Goal: Information Seeking & Learning: Check status

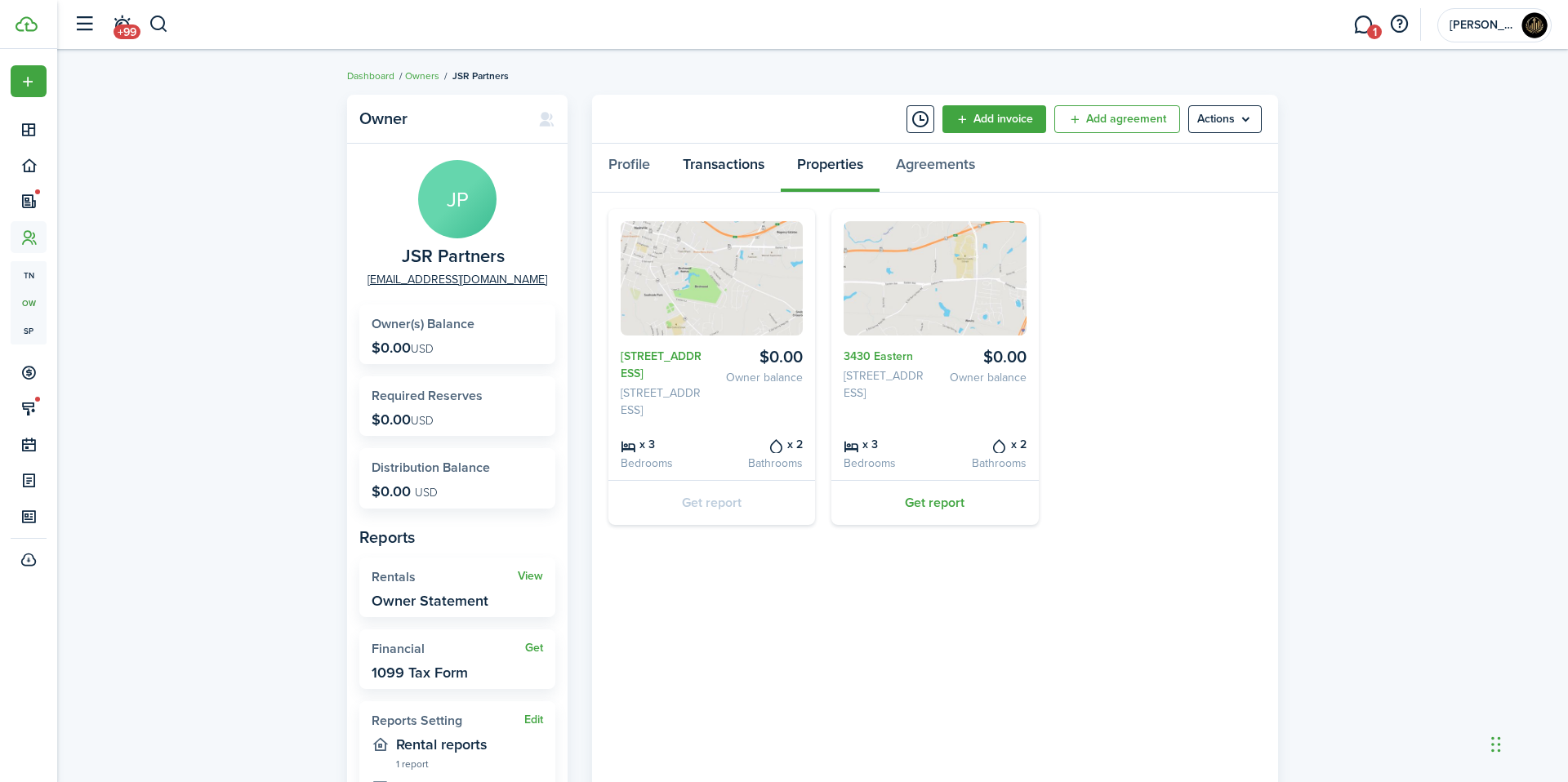
click at [757, 185] on link "Transactions" at bounding box center [723, 168] width 115 height 49
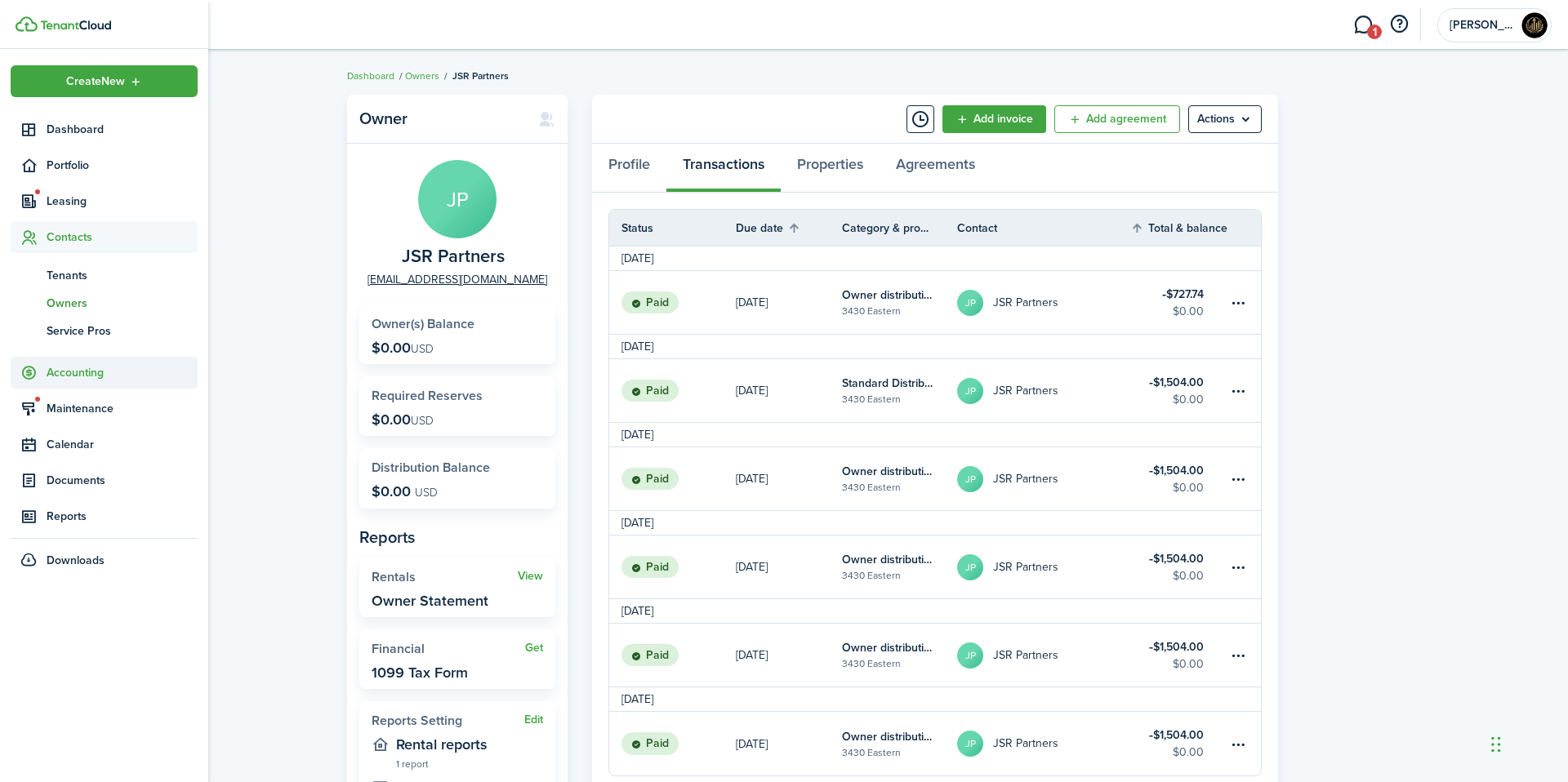
click at [110, 380] on span "Accounting" at bounding box center [104, 373] width 187 height 32
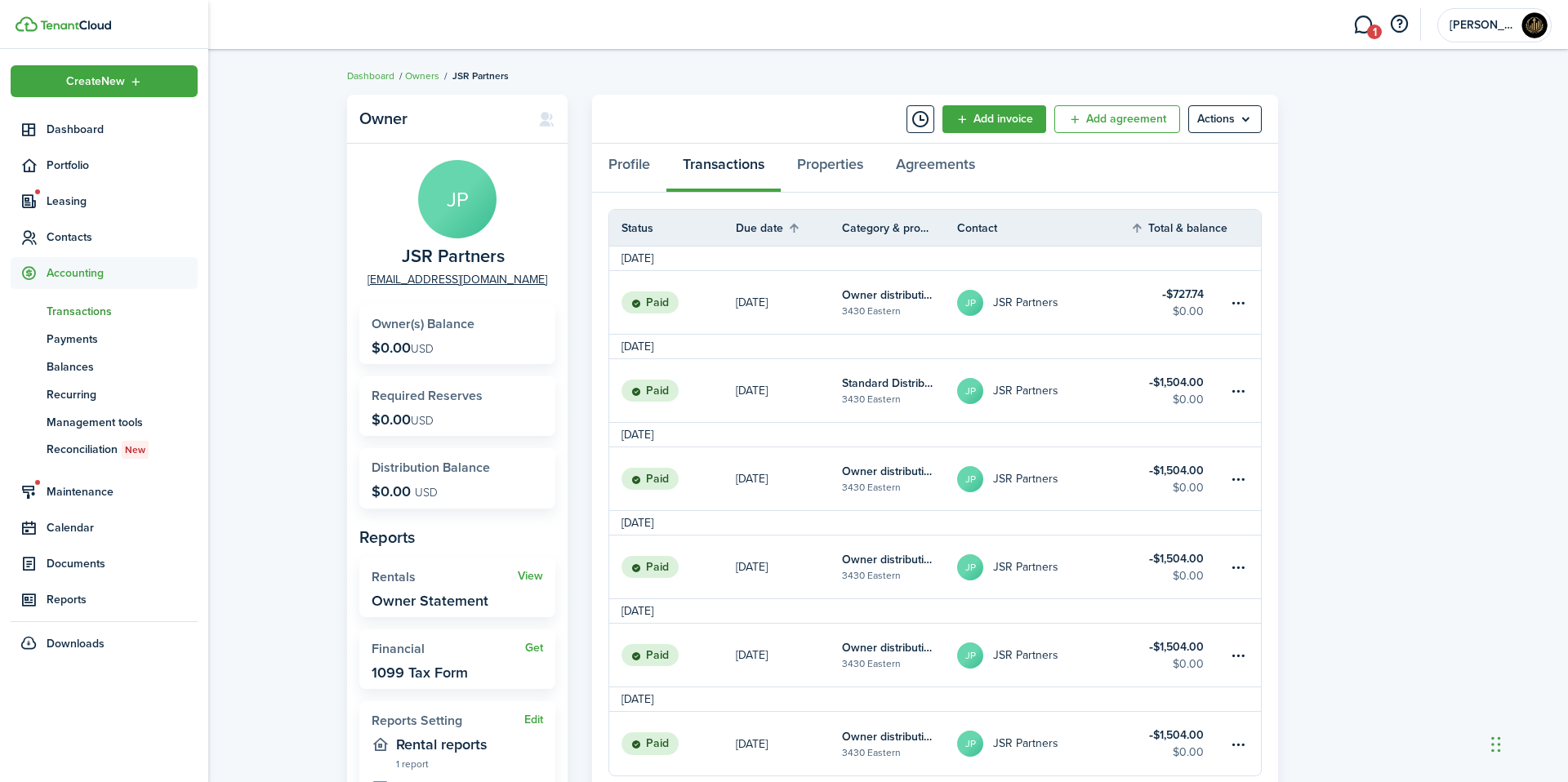
click at [96, 308] on span "Transactions" at bounding box center [122, 311] width 151 height 17
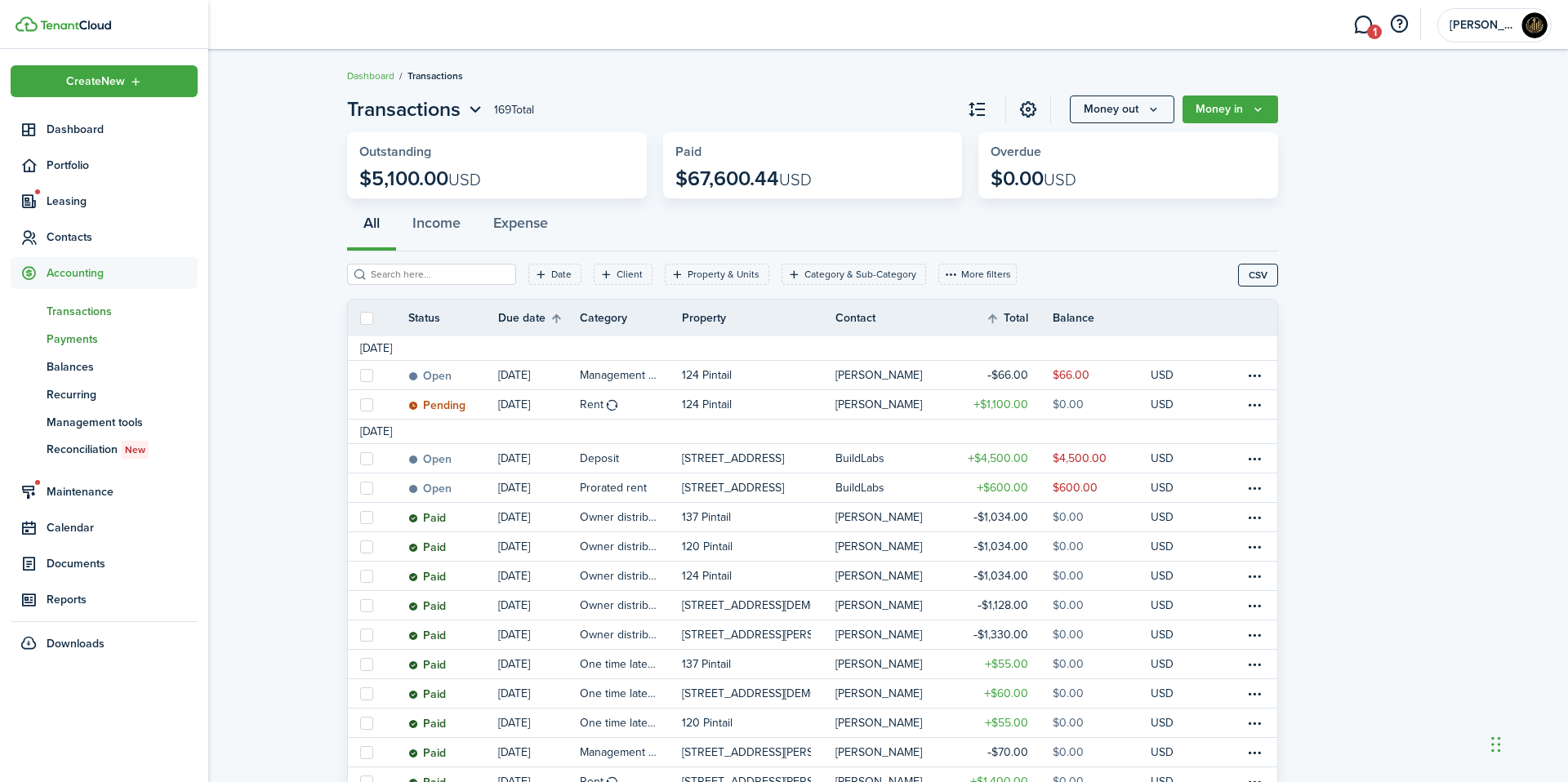
click at [71, 346] on span "Payments" at bounding box center [122, 339] width 151 height 17
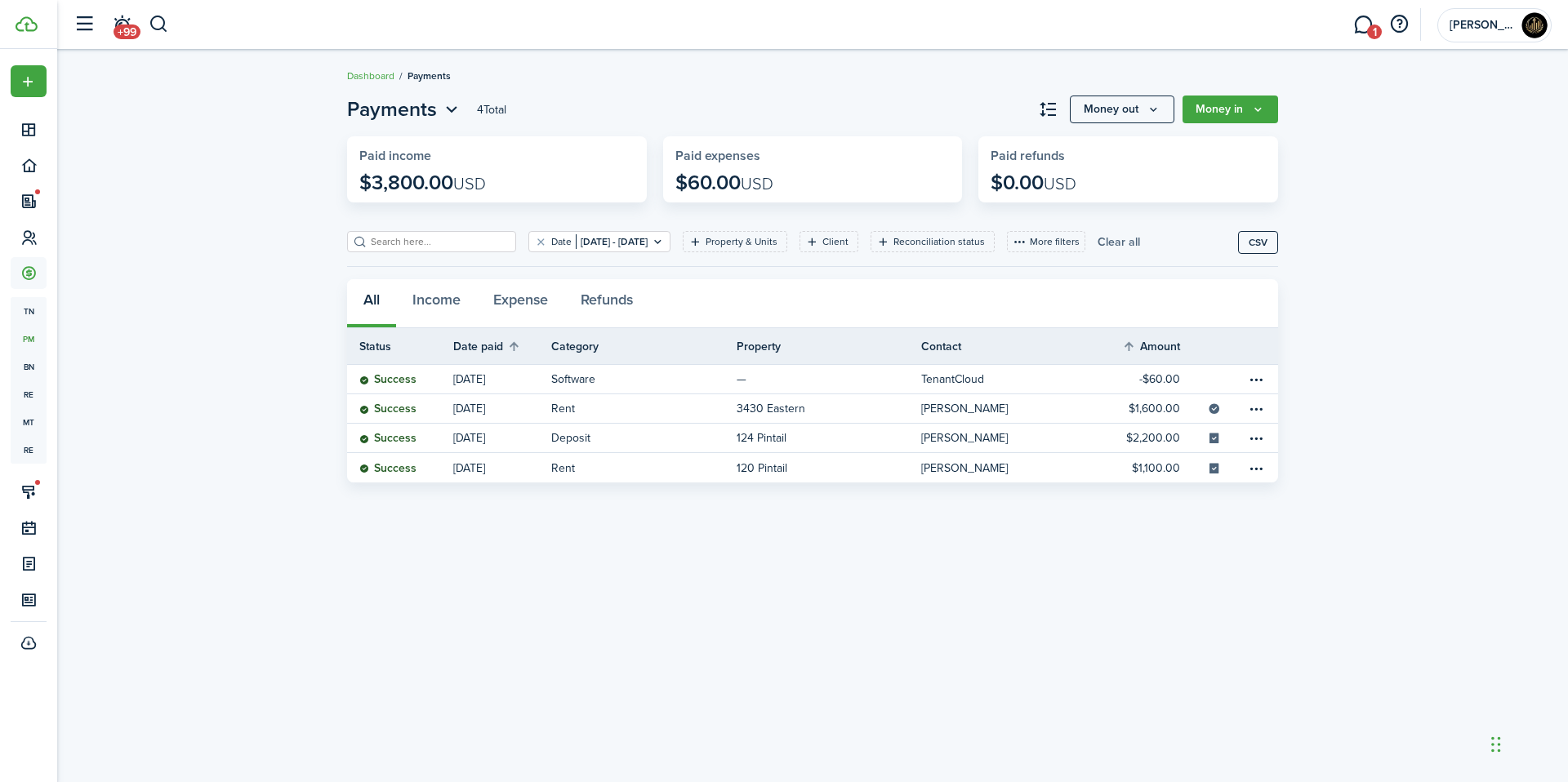
click at [1140, 242] on button "Clear all" at bounding box center [1119, 242] width 42 height 22
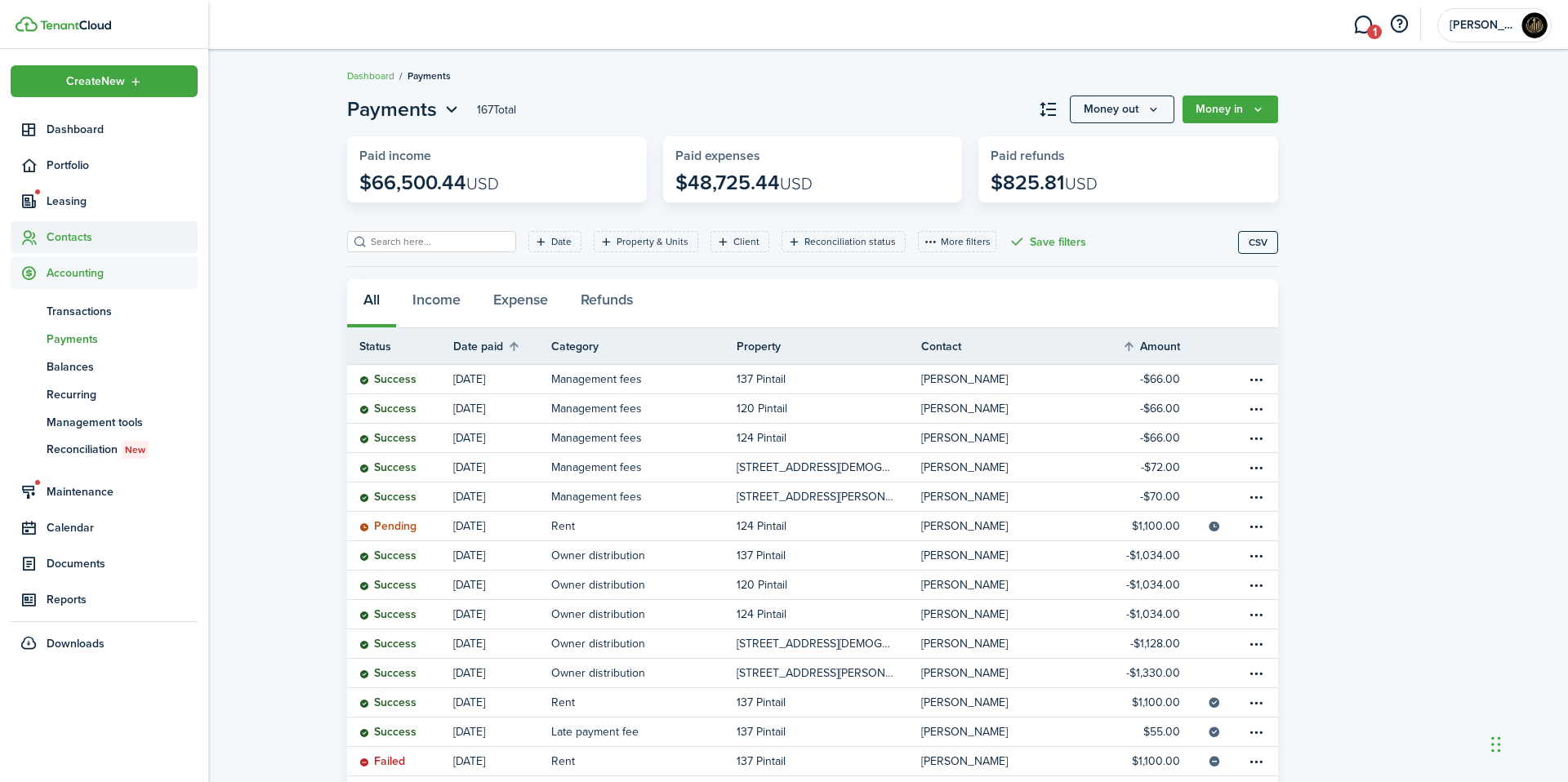
click at [55, 230] on span "Contacts" at bounding box center [122, 237] width 151 height 17
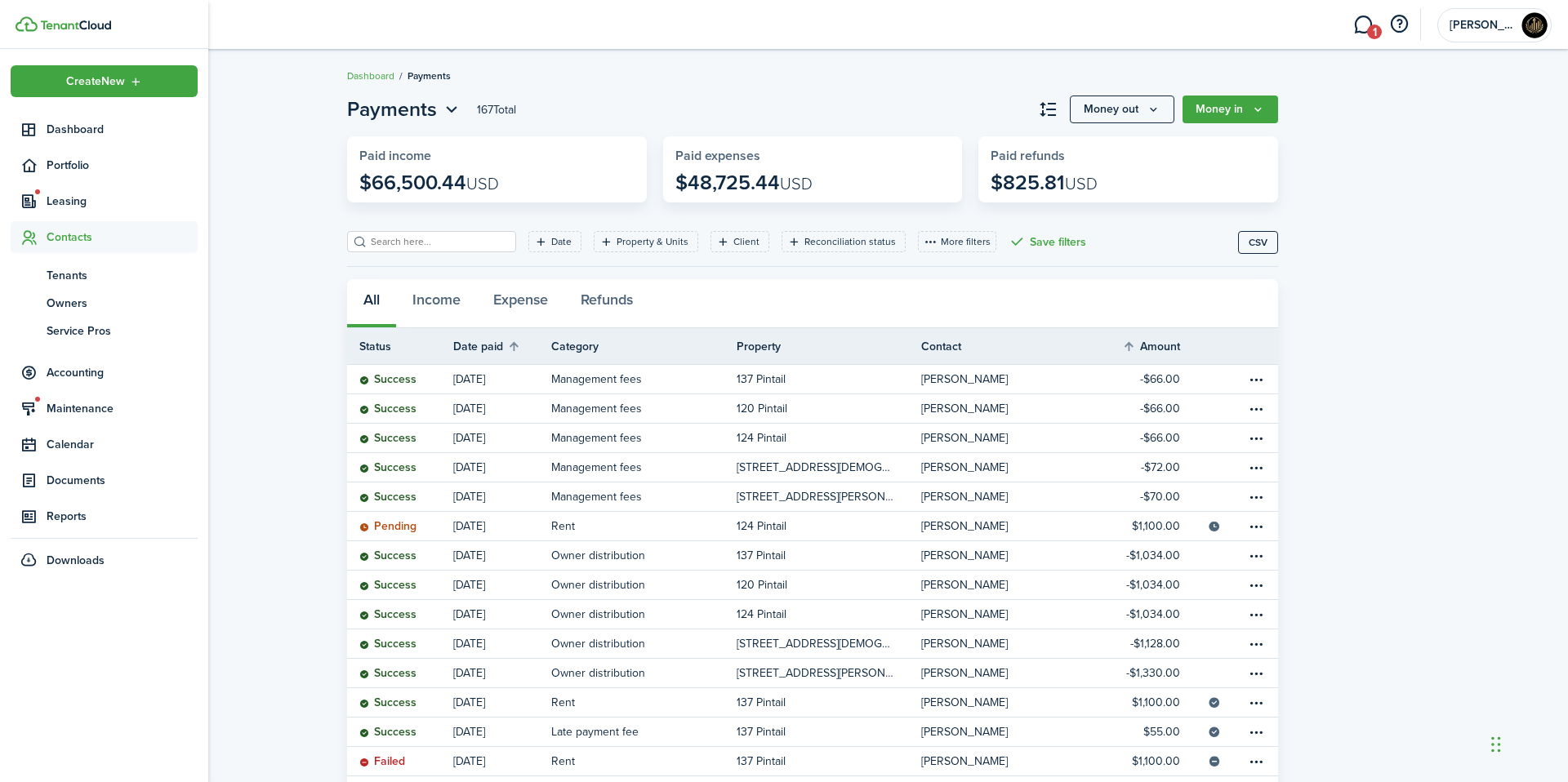
click at [61, 257] on ul "tn Tenants ow Owners sp Service Pros" at bounding box center [104, 303] width 187 height 100
click at [62, 274] on span "Tenants" at bounding box center [122, 276] width 151 height 17
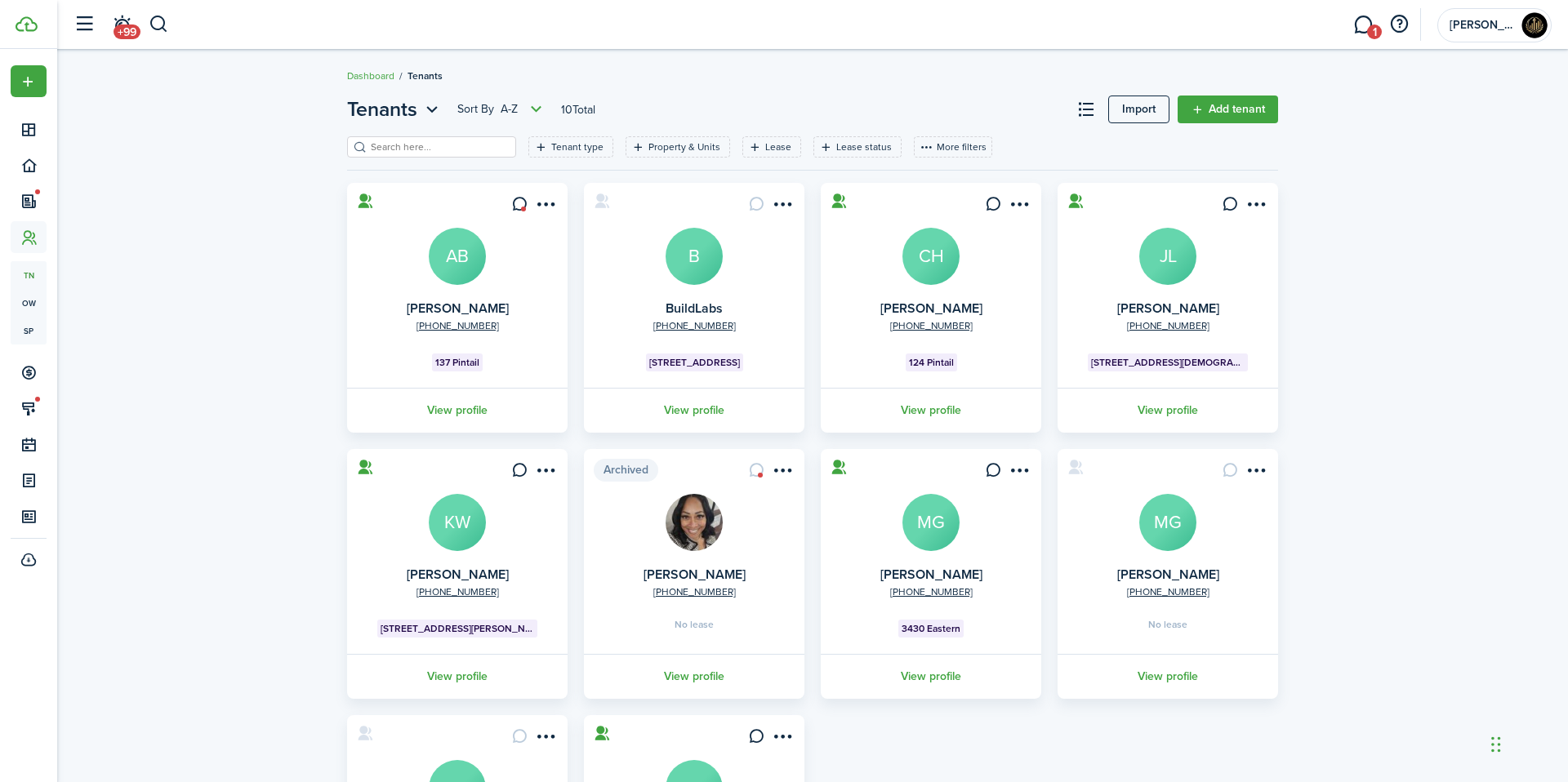
click at [953, 541] on link "MG" at bounding box center [931, 522] width 57 height 57
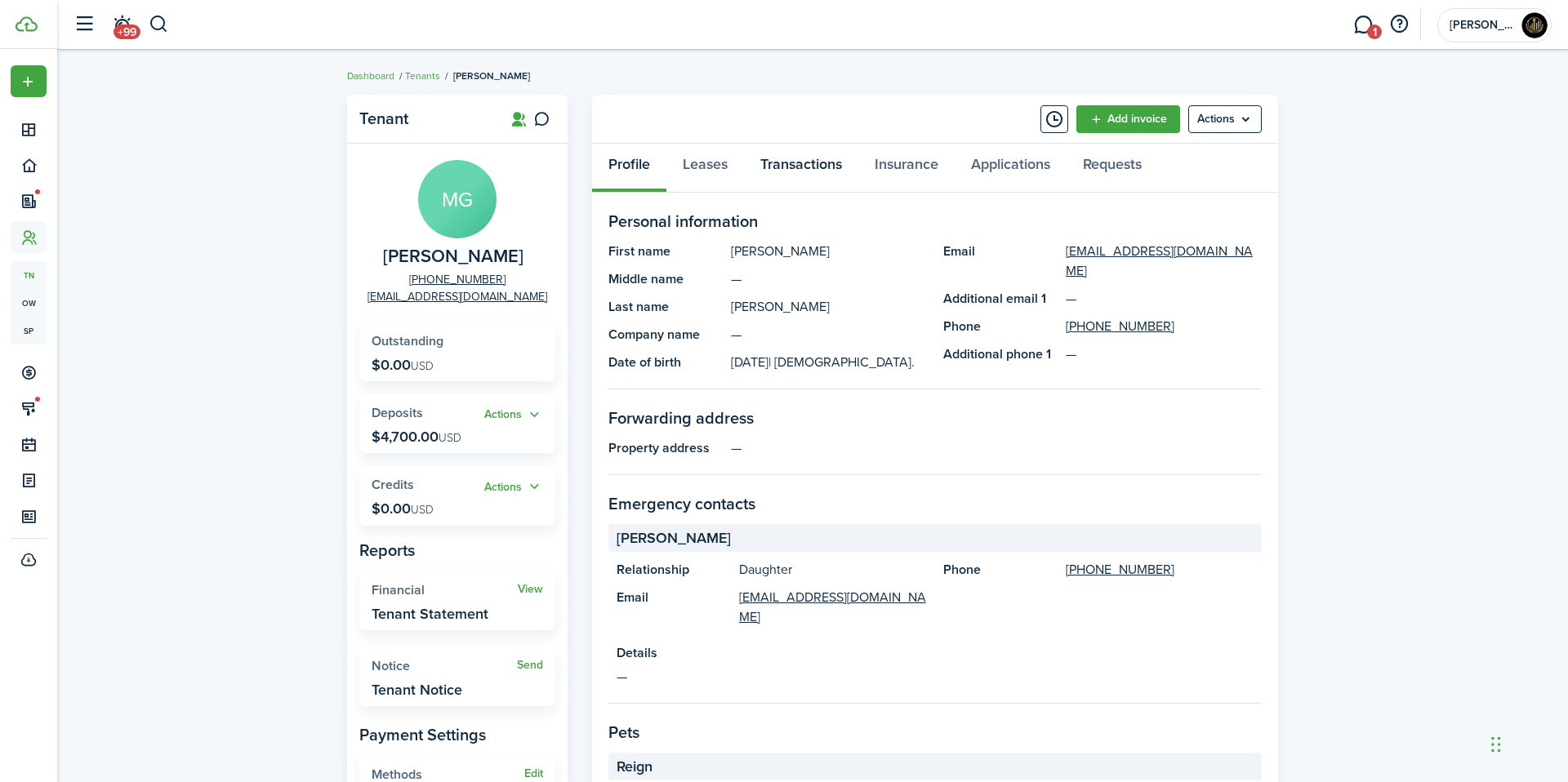
click at [814, 164] on link "Transactions" at bounding box center [801, 168] width 115 height 49
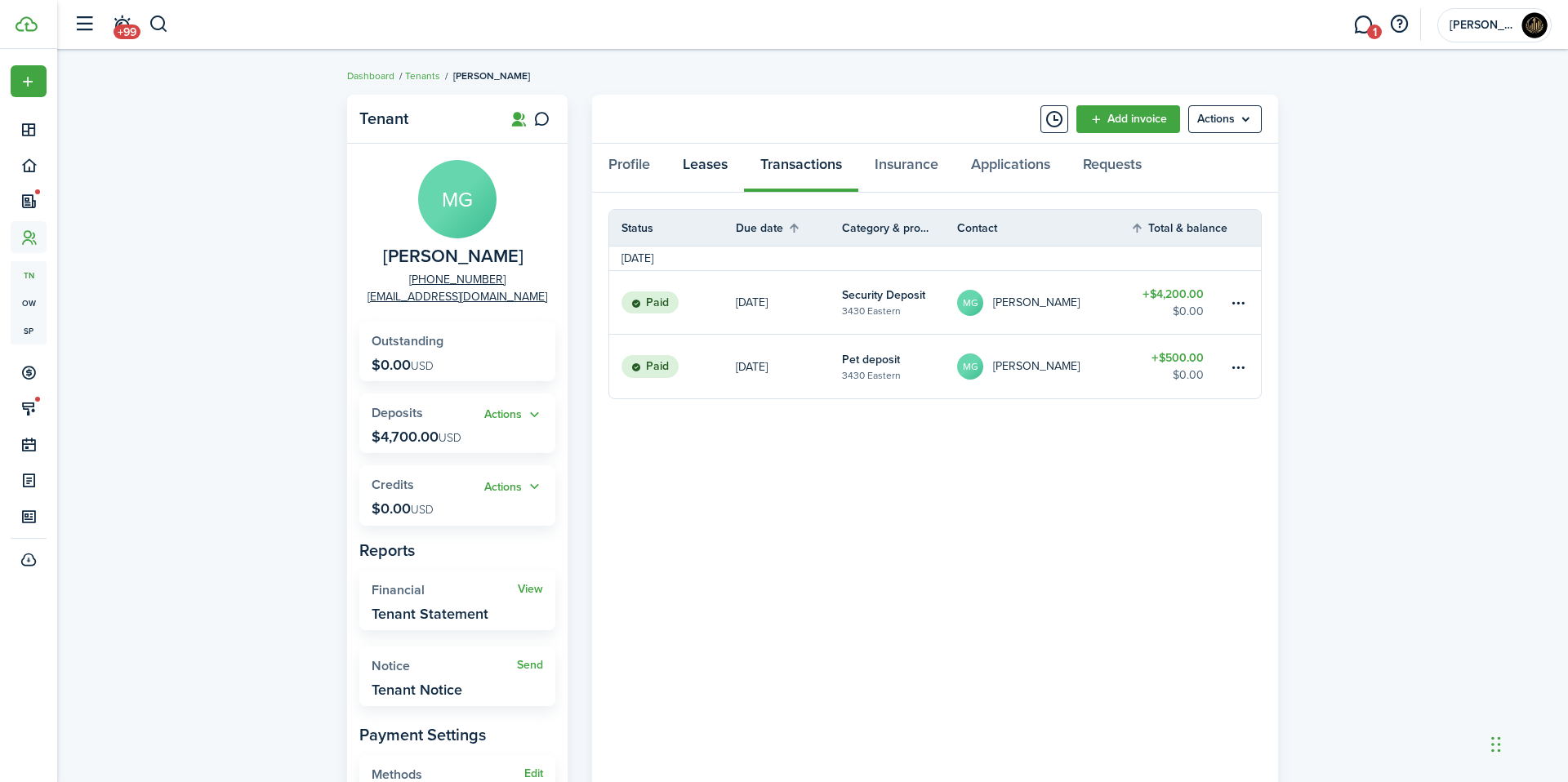
click at [693, 175] on link "Leases" at bounding box center [704, 168] width 77 height 49
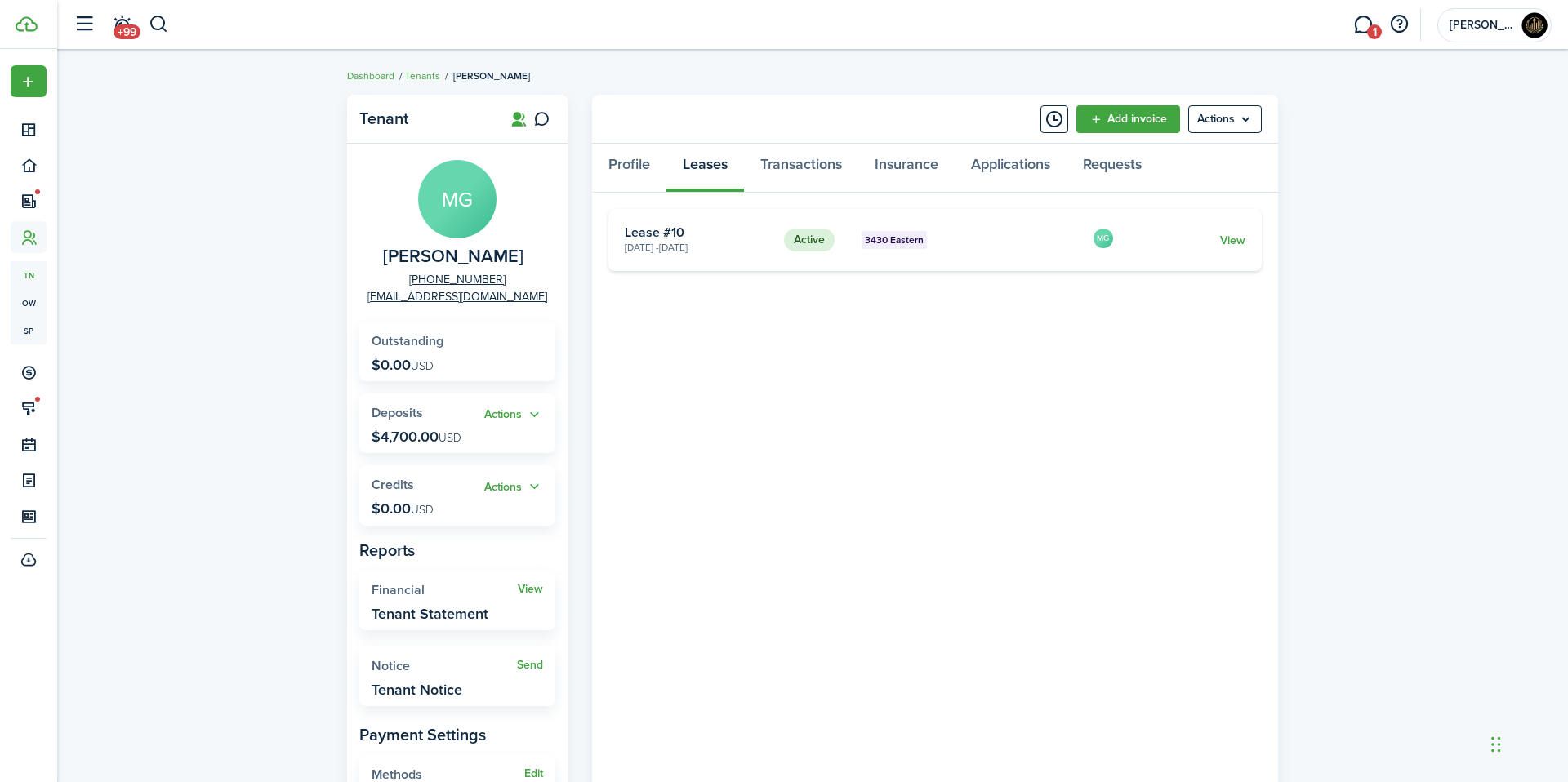
click at [959, 269] on card "Active 3430 Eastern [DATE] - [DATE] Lease #10 MG View" at bounding box center [935, 240] width 654 height 62
click at [956, 253] on card "Active 3430 Eastern [DATE] - [DATE] Lease #10 MG View" at bounding box center [935, 240] width 654 height 62
click at [693, 253] on card-description "[DATE] - [DATE]" at bounding box center [698, 247] width 147 height 15
click at [1238, 248] on card "Active 3430 Eastern [DATE] - [DATE] Lease #10 MG View" at bounding box center [935, 240] width 654 height 62
click at [1236, 242] on link "View" at bounding box center [1232, 240] width 25 height 17
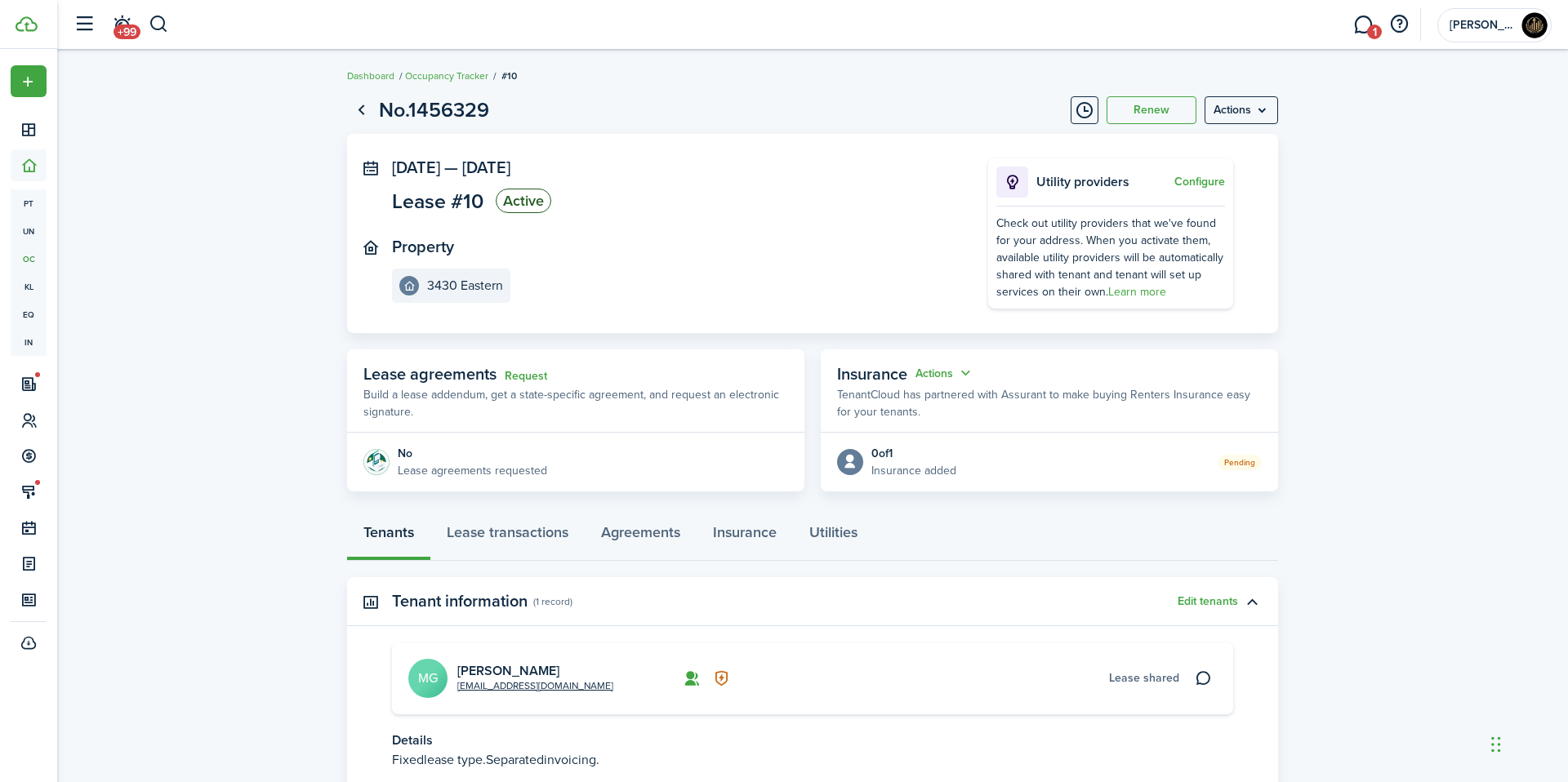
scroll to position [122, 0]
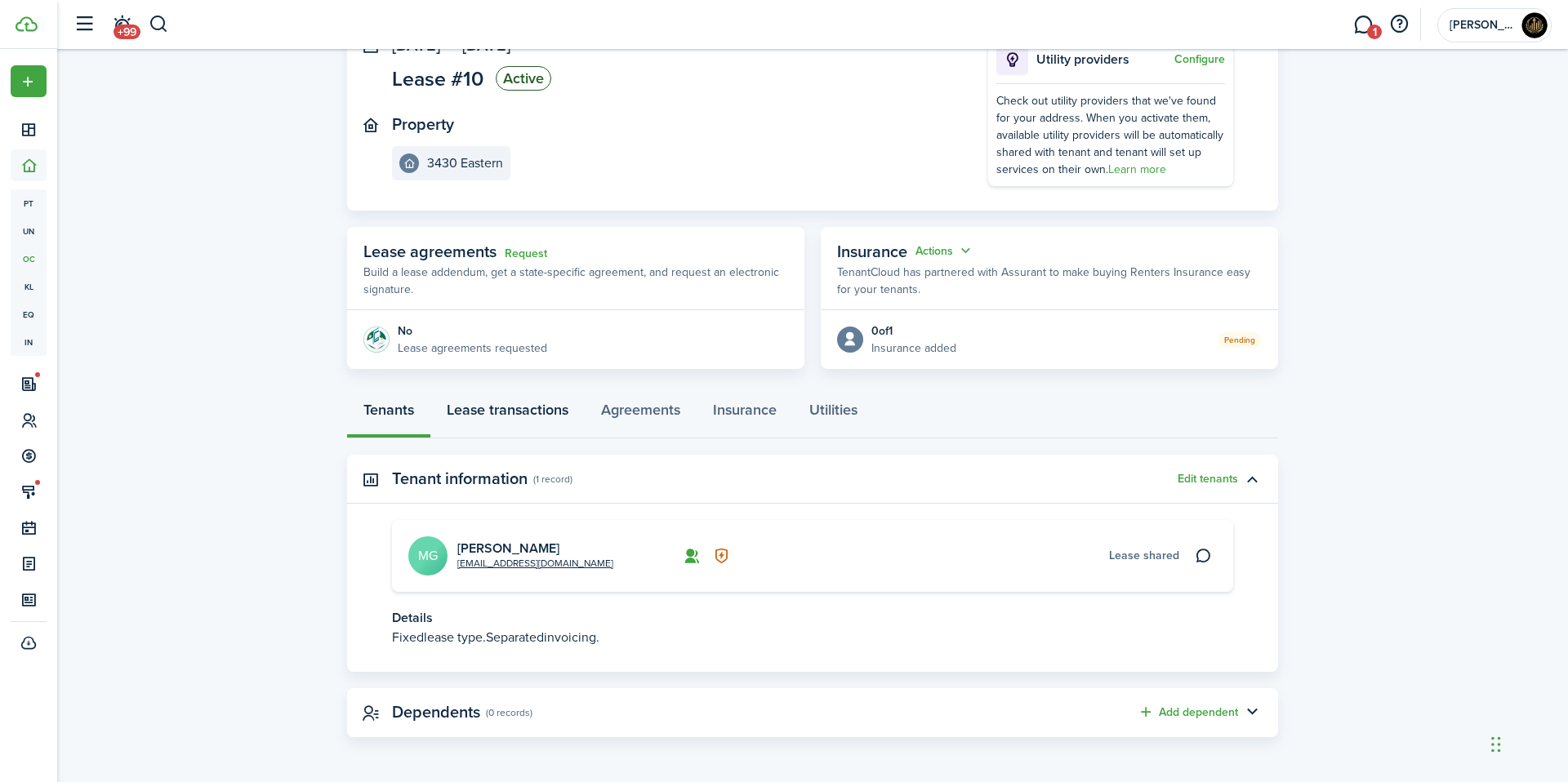
click at [473, 399] on link "Lease transactions" at bounding box center [507, 413] width 154 height 49
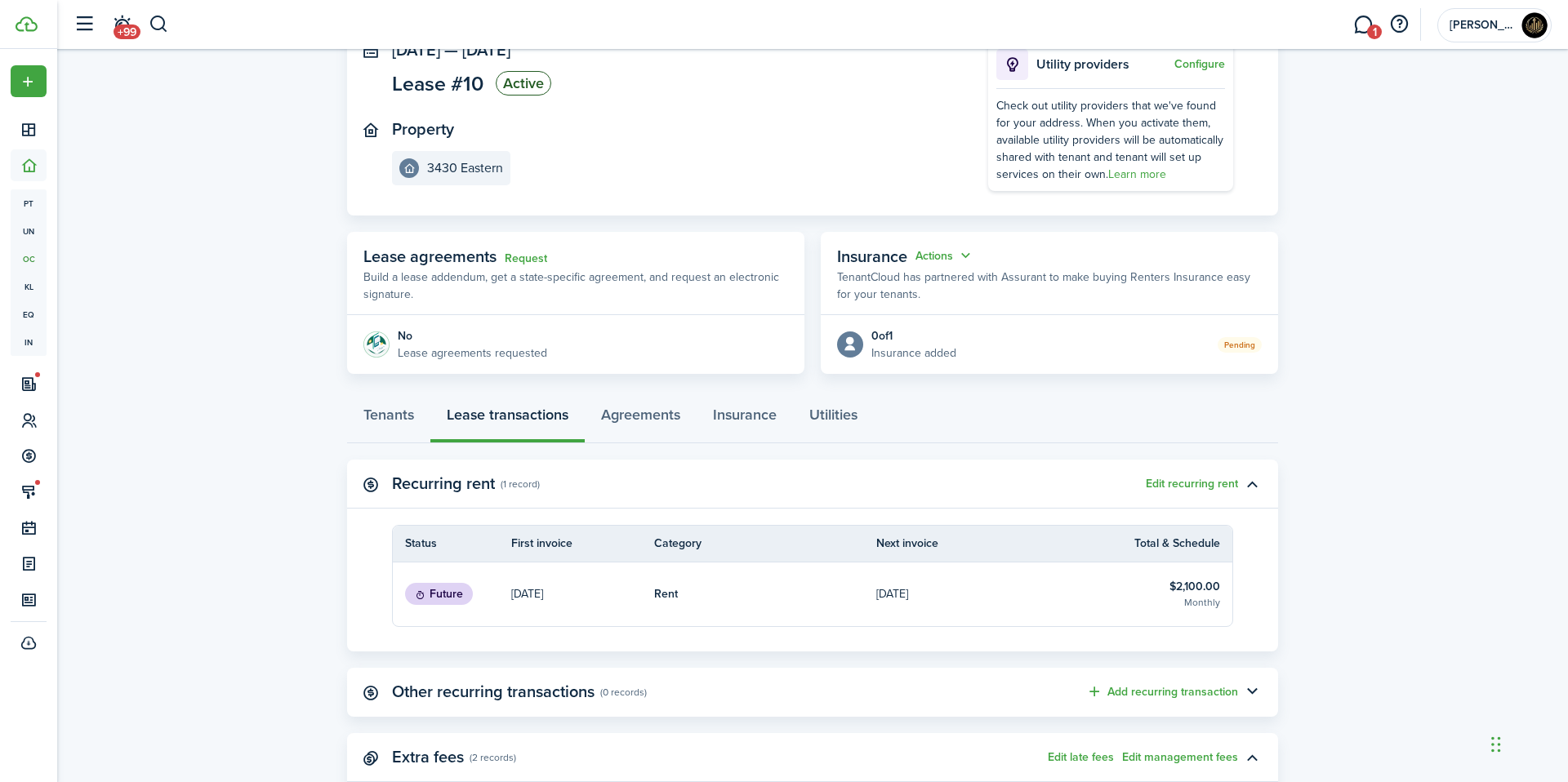
scroll to position [115, 0]
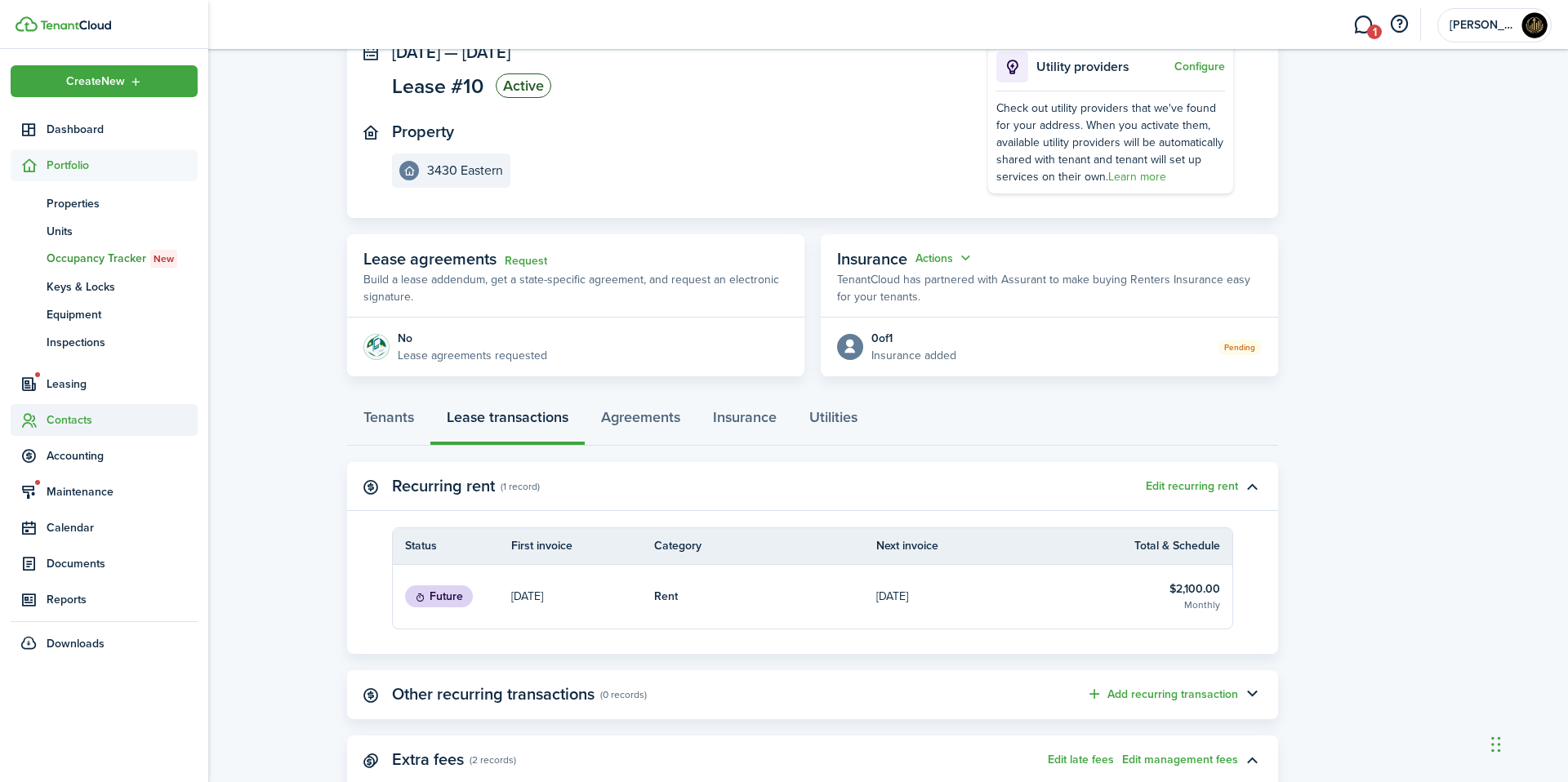
click at [90, 428] on span "Contacts" at bounding box center [122, 420] width 151 height 17
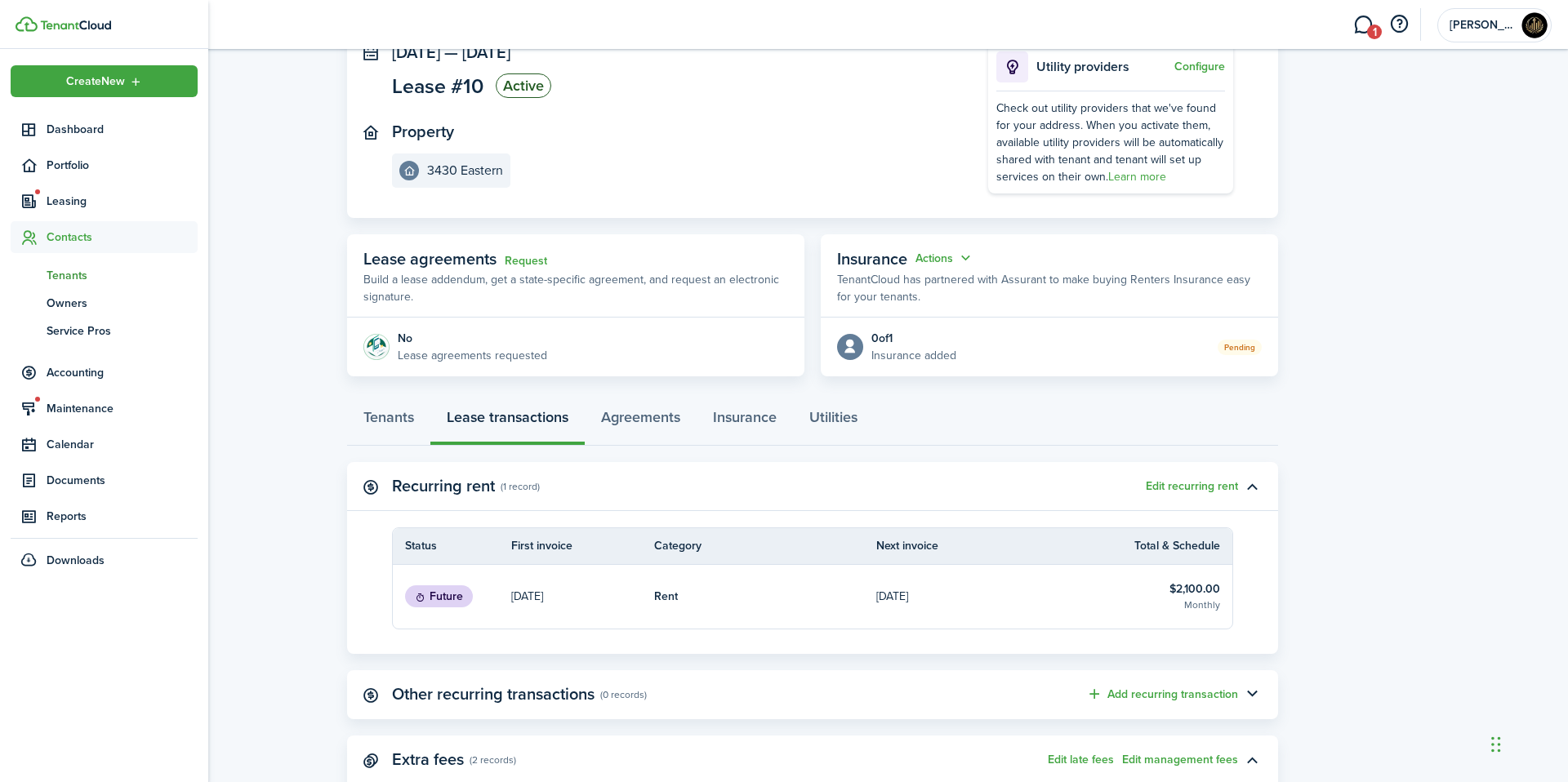
click at [69, 274] on span "Tenants" at bounding box center [122, 276] width 151 height 17
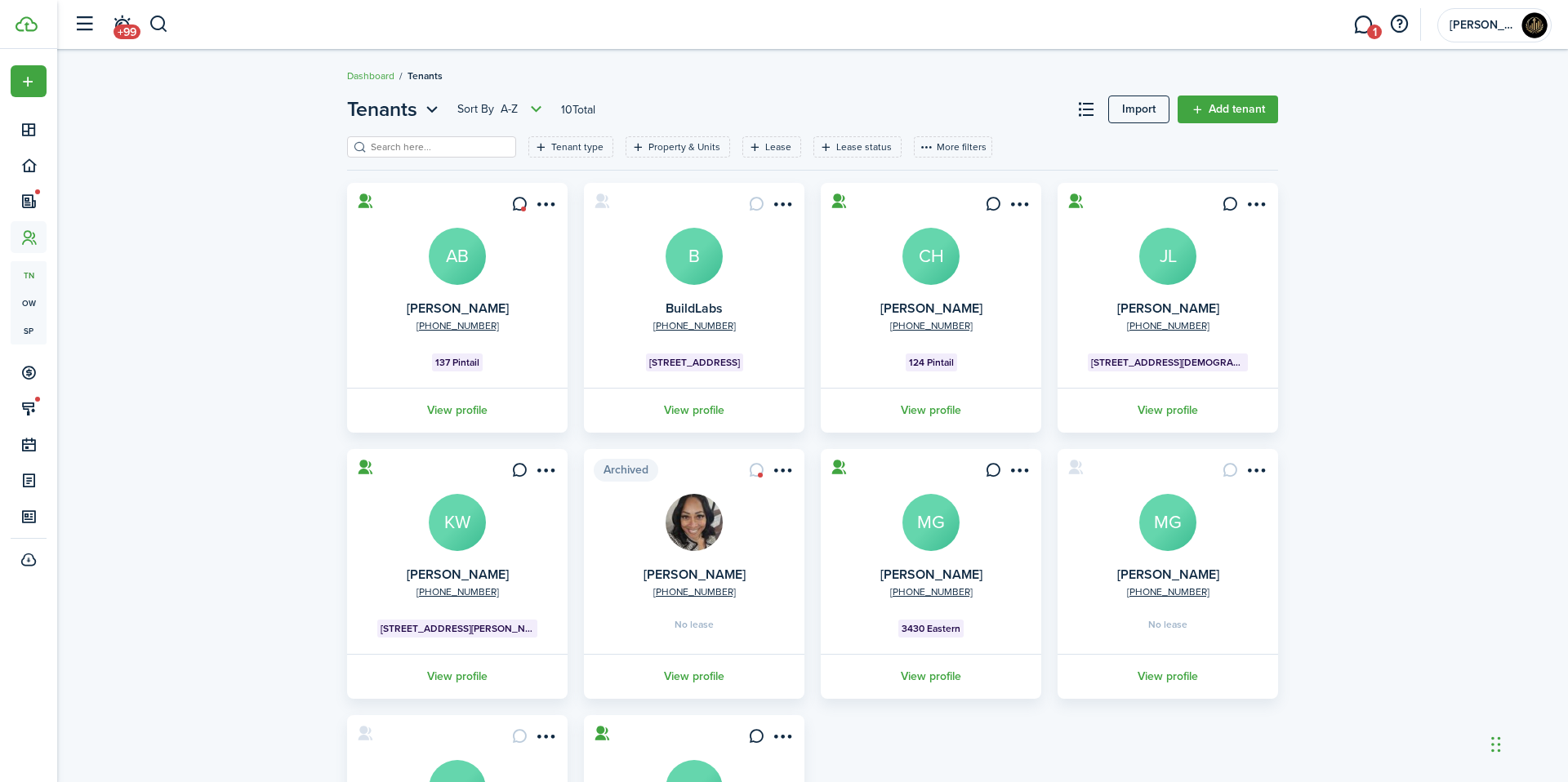
click at [464, 274] on avatar-text "AB" at bounding box center [457, 256] width 57 height 57
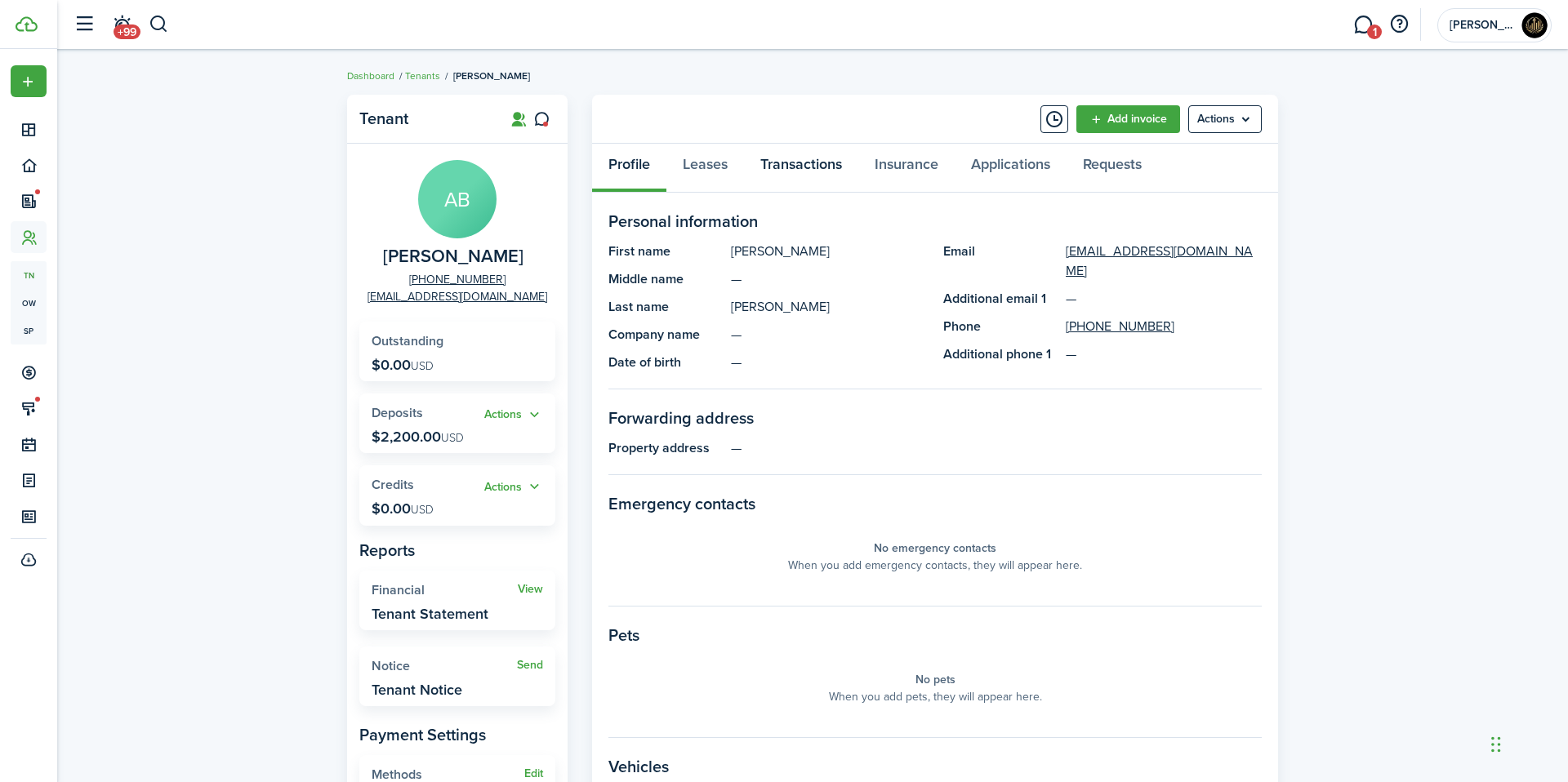
click at [786, 169] on link "Transactions" at bounding box center [801, 168] width 115 height 49
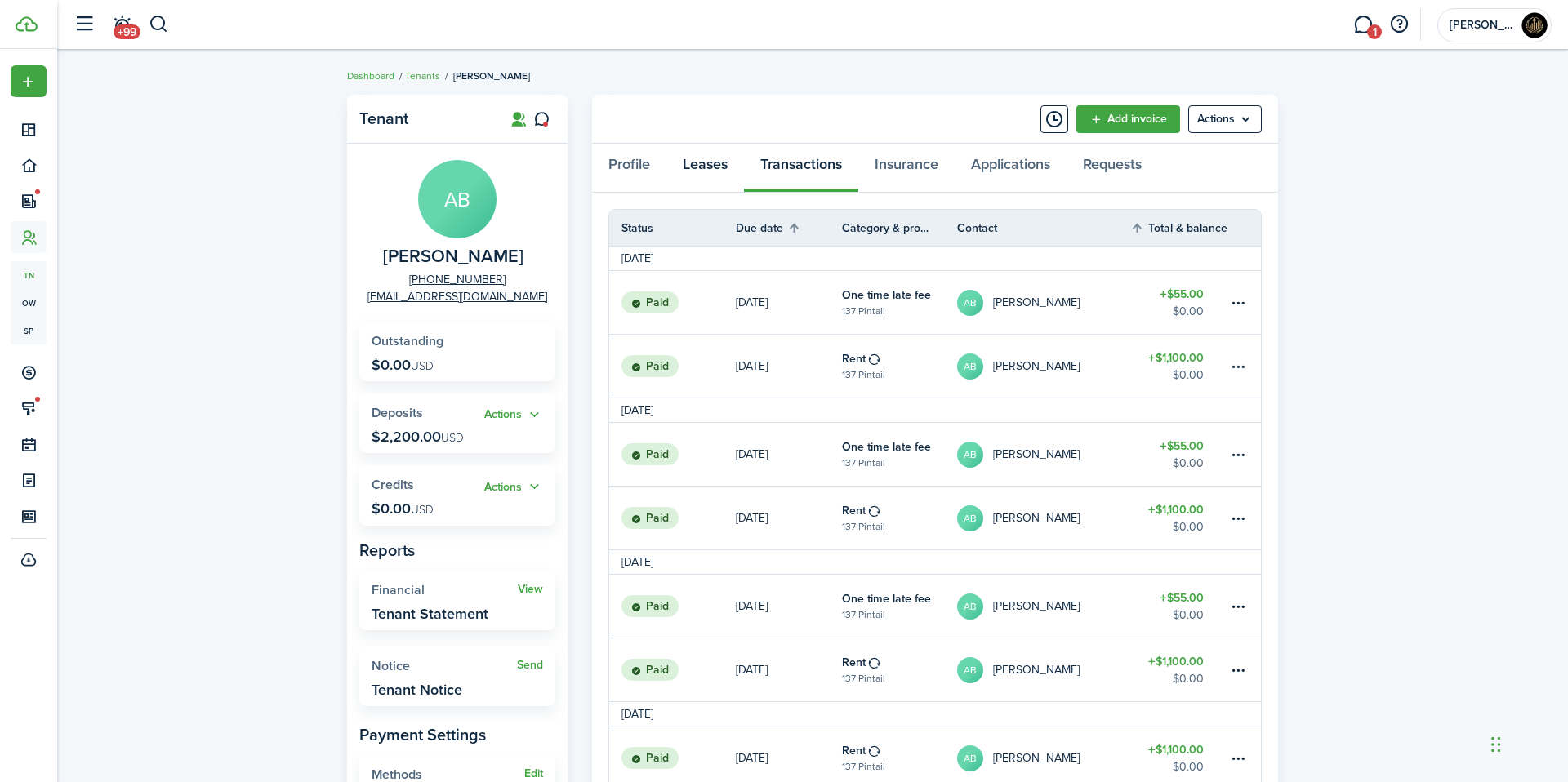
click at [690, 167] on link "Leases" at bounding box center [704, 168] width 77 height 49
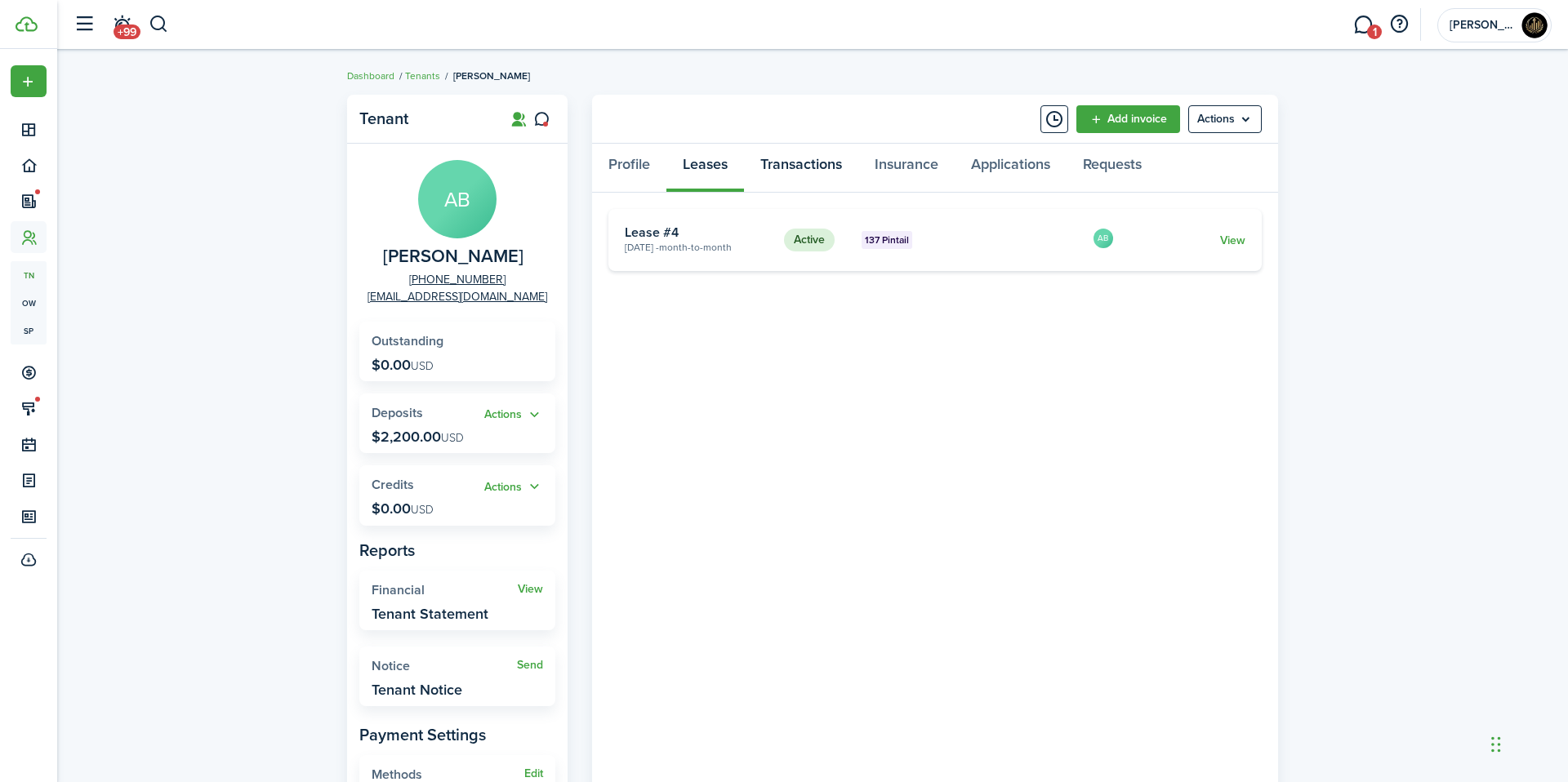
click at [823, 171] on link "Transactions" at bounding box center [801, 168] width 115 height 49
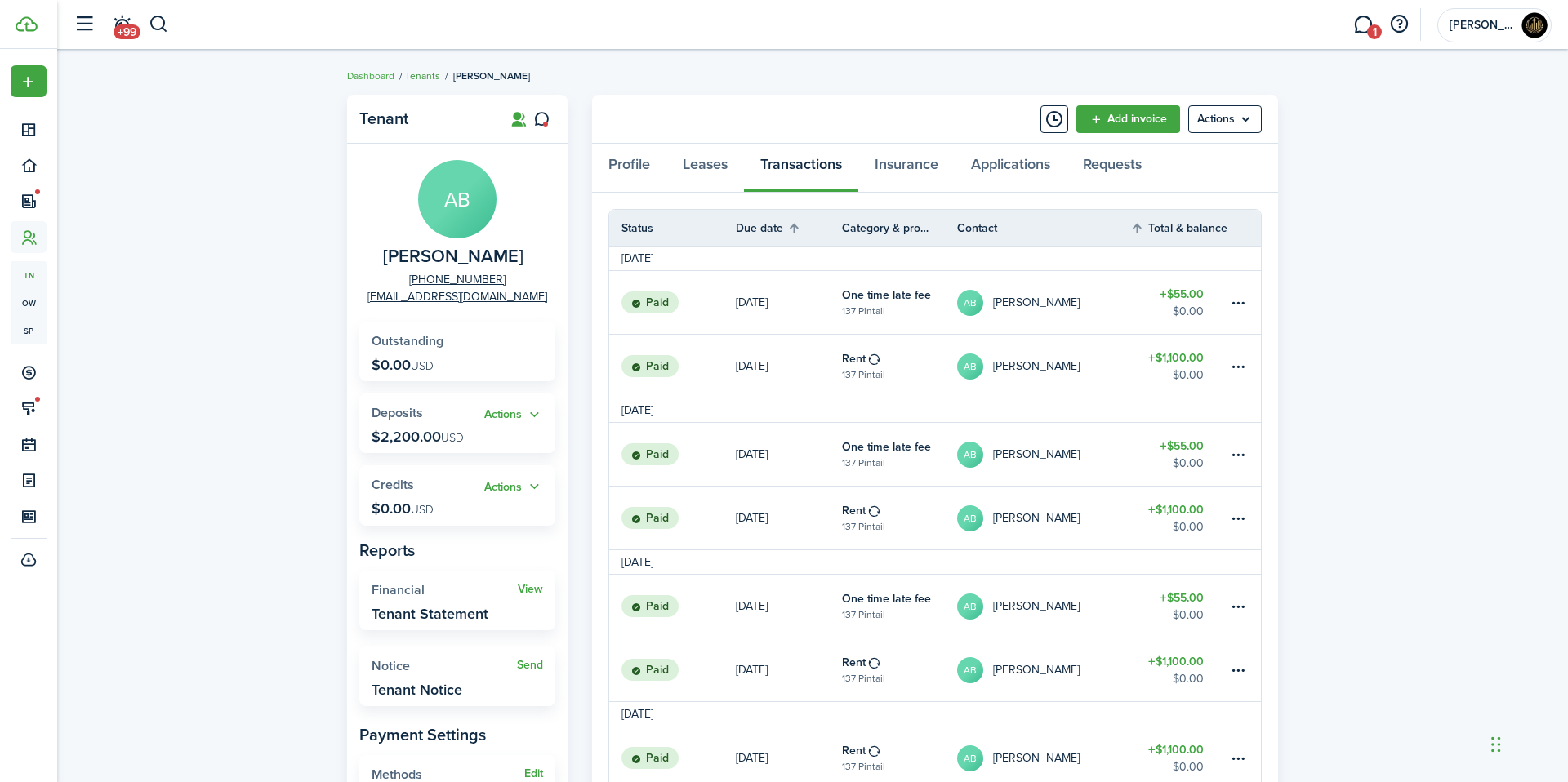
click at [421, 81] on link "Tenants" at bounding box center [423, 76] width 35 height 15
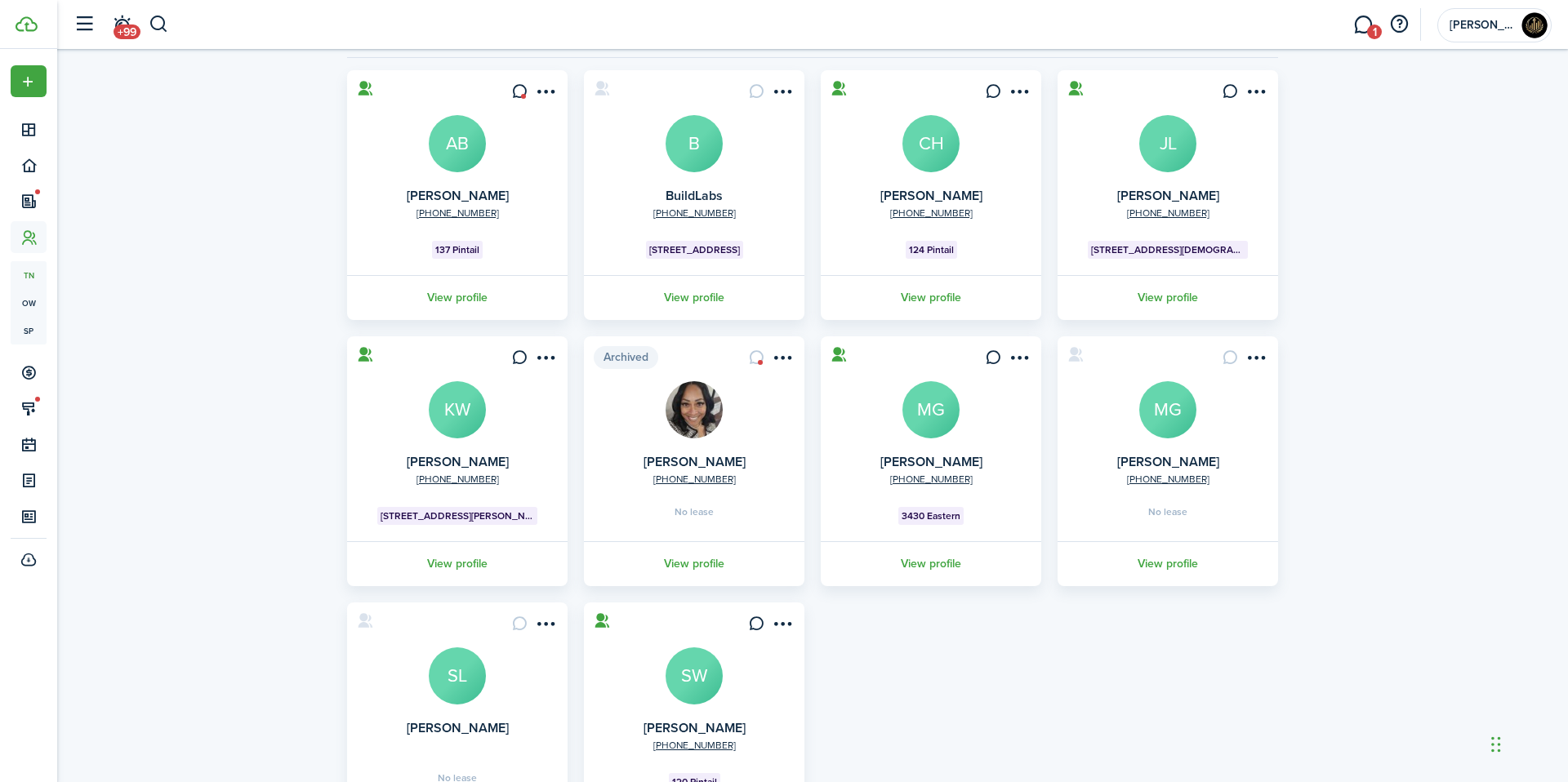
scroll to position [111, 0]
click at [708, 698] on avatar-text "SW" at bounding box center [693, 677] width 57 height 57
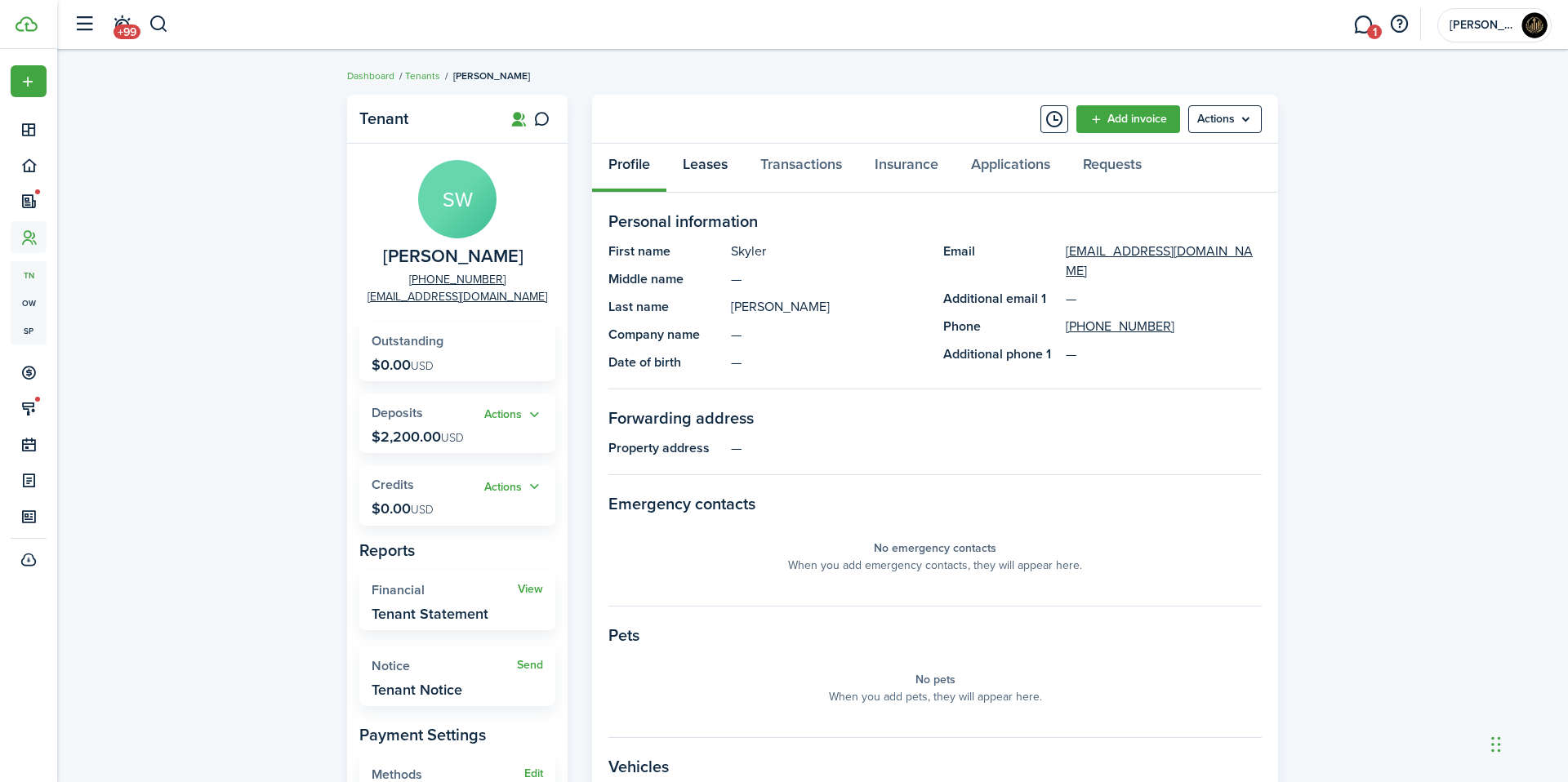
click at [701, 162] on link "Leases" at bounding box center [704, 168] width 77 height 49
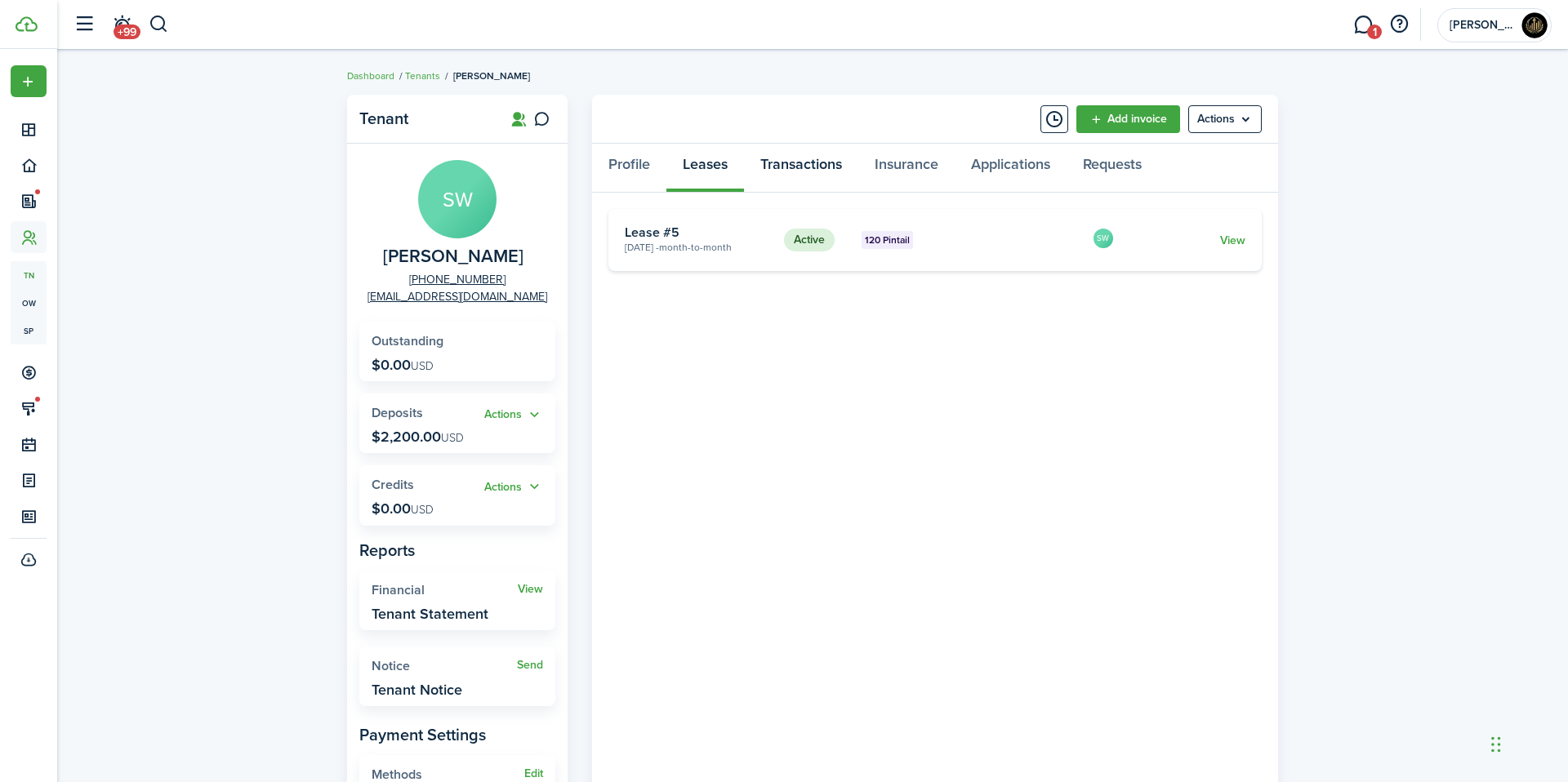
click at [758, 164] on link "Transactions" at bounding box center [801, 168] width 115 height 49
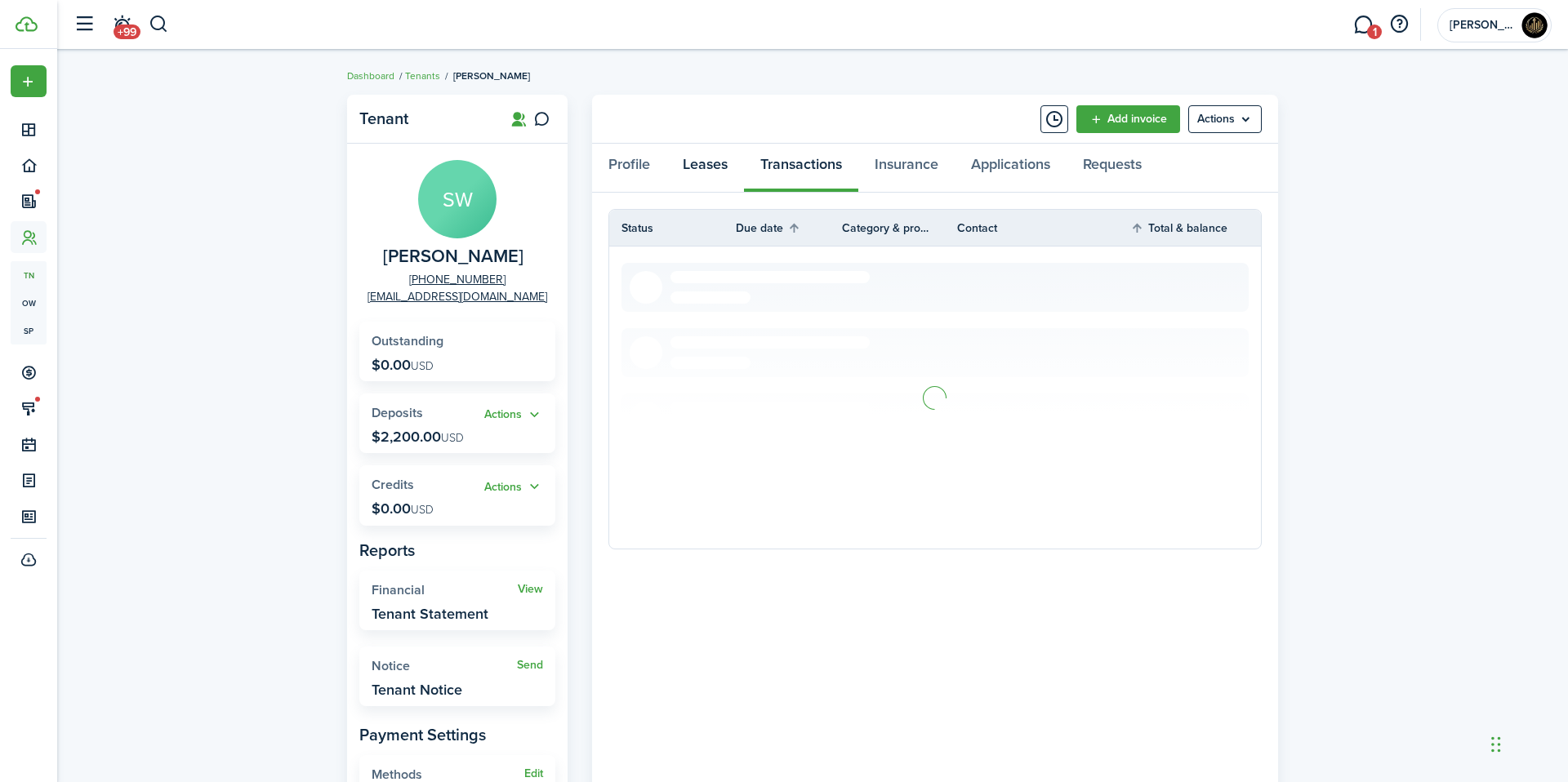
click at [723, 167] on link "Leases" at bounding box center [704, 168] width 77 height 49
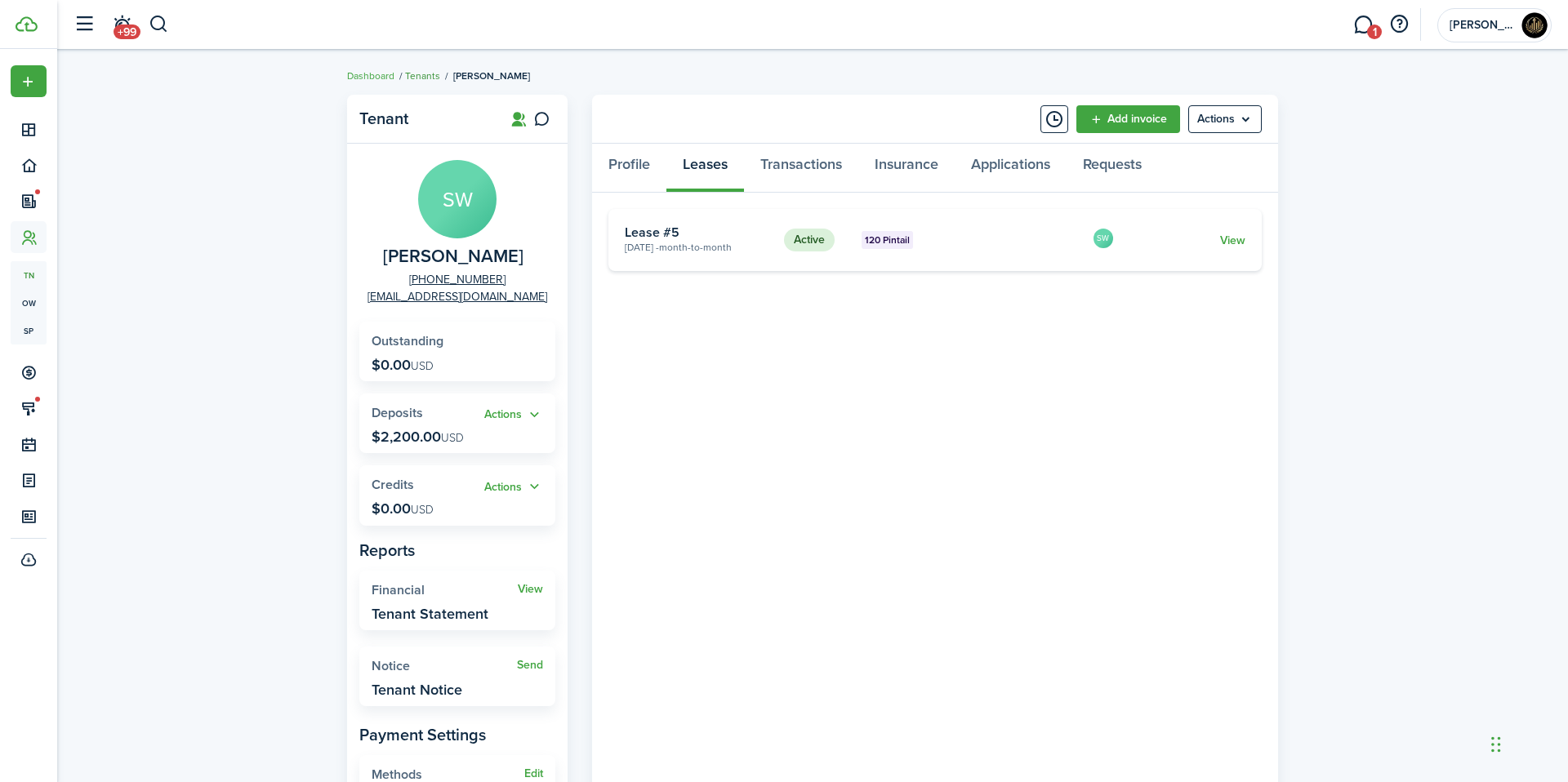
click at [412, 73] on link "Tenants" at bounding box center [423, 76] width 35 height 15
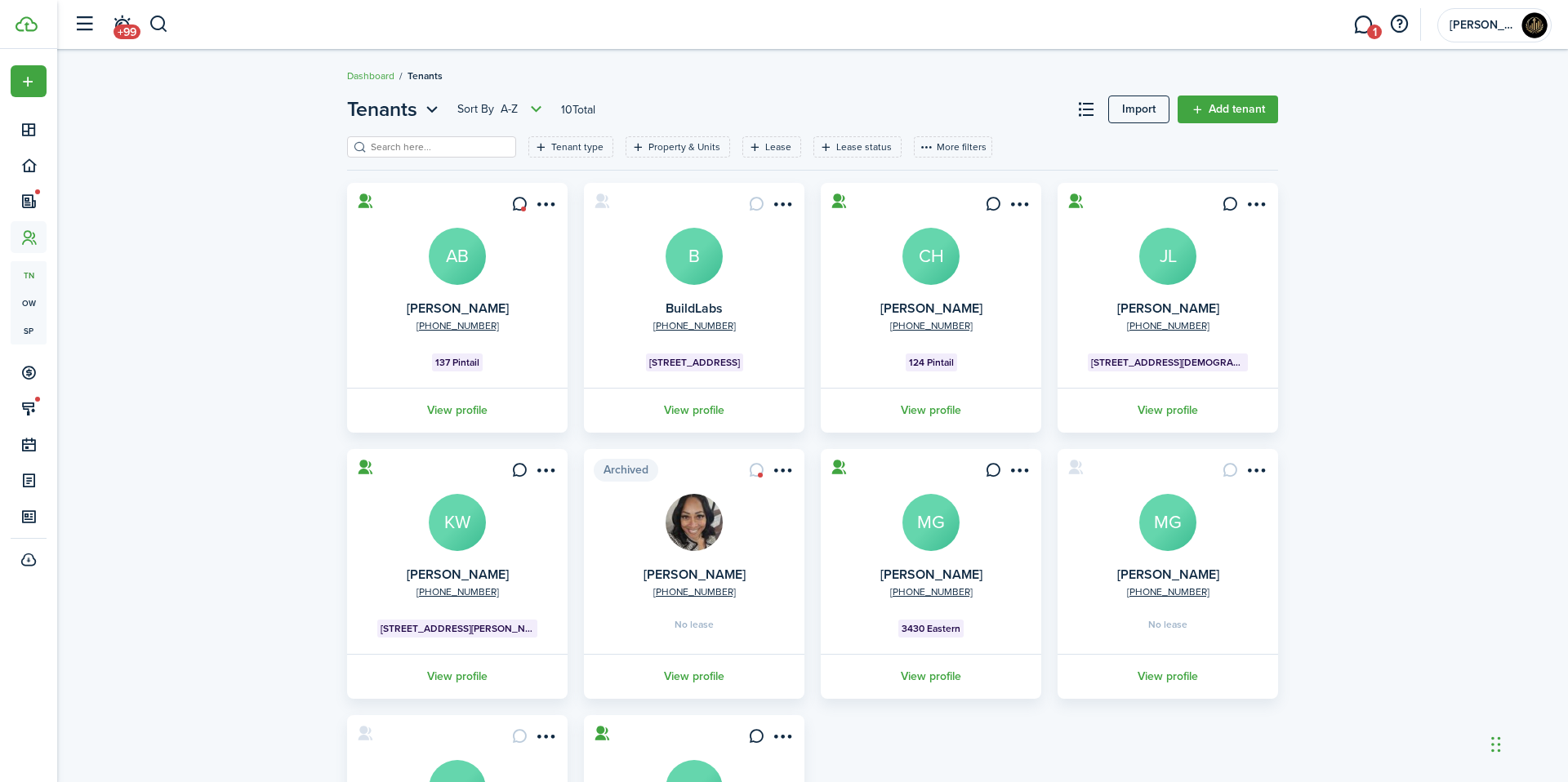
click at [1178, 258] on avatar-text "JL" at bounding box center [1168, 256] width 57 height 57
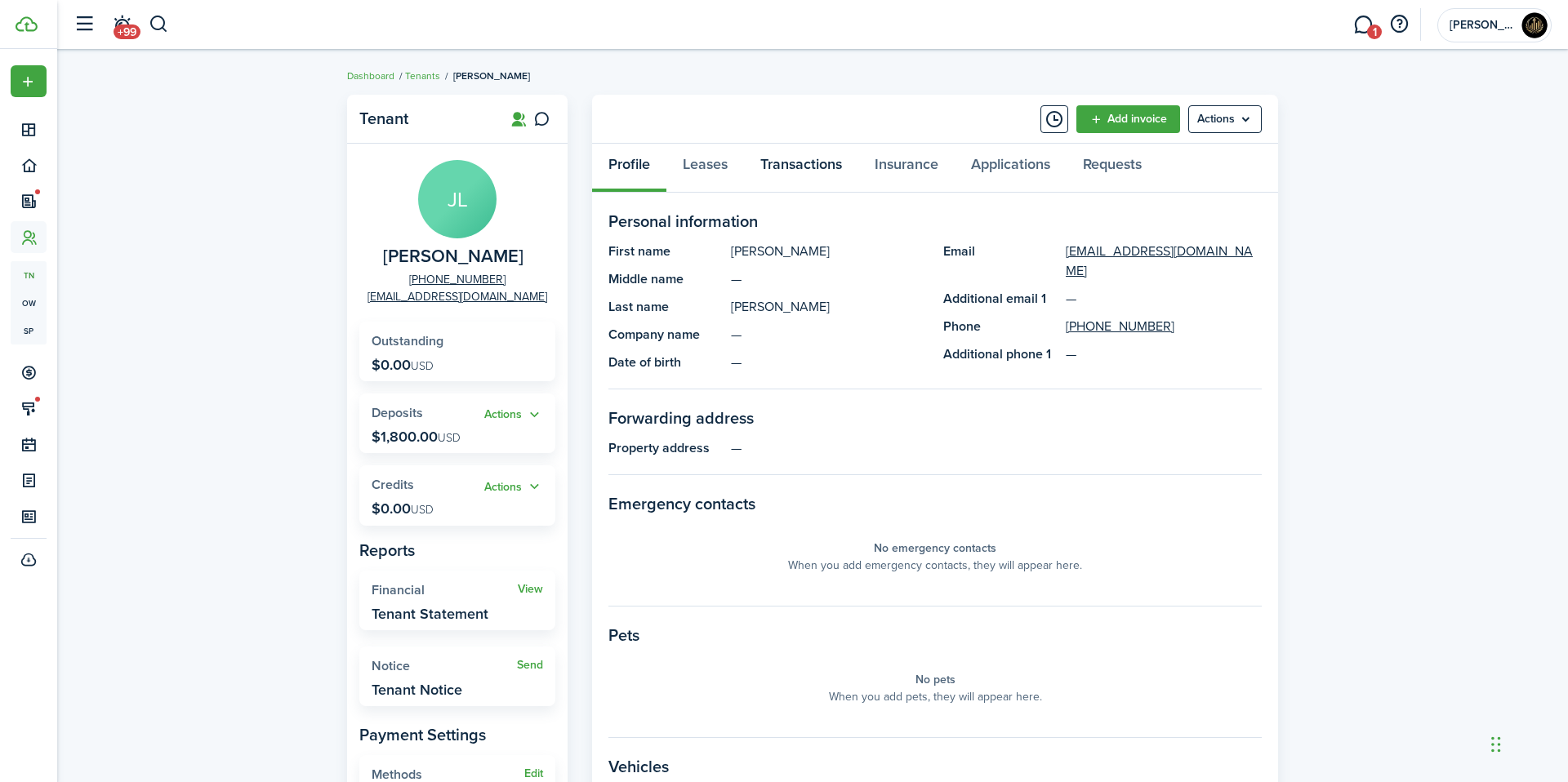
click at [777, 171] on link "Transactions" at bounding box center [801, 168] width 115 height 49
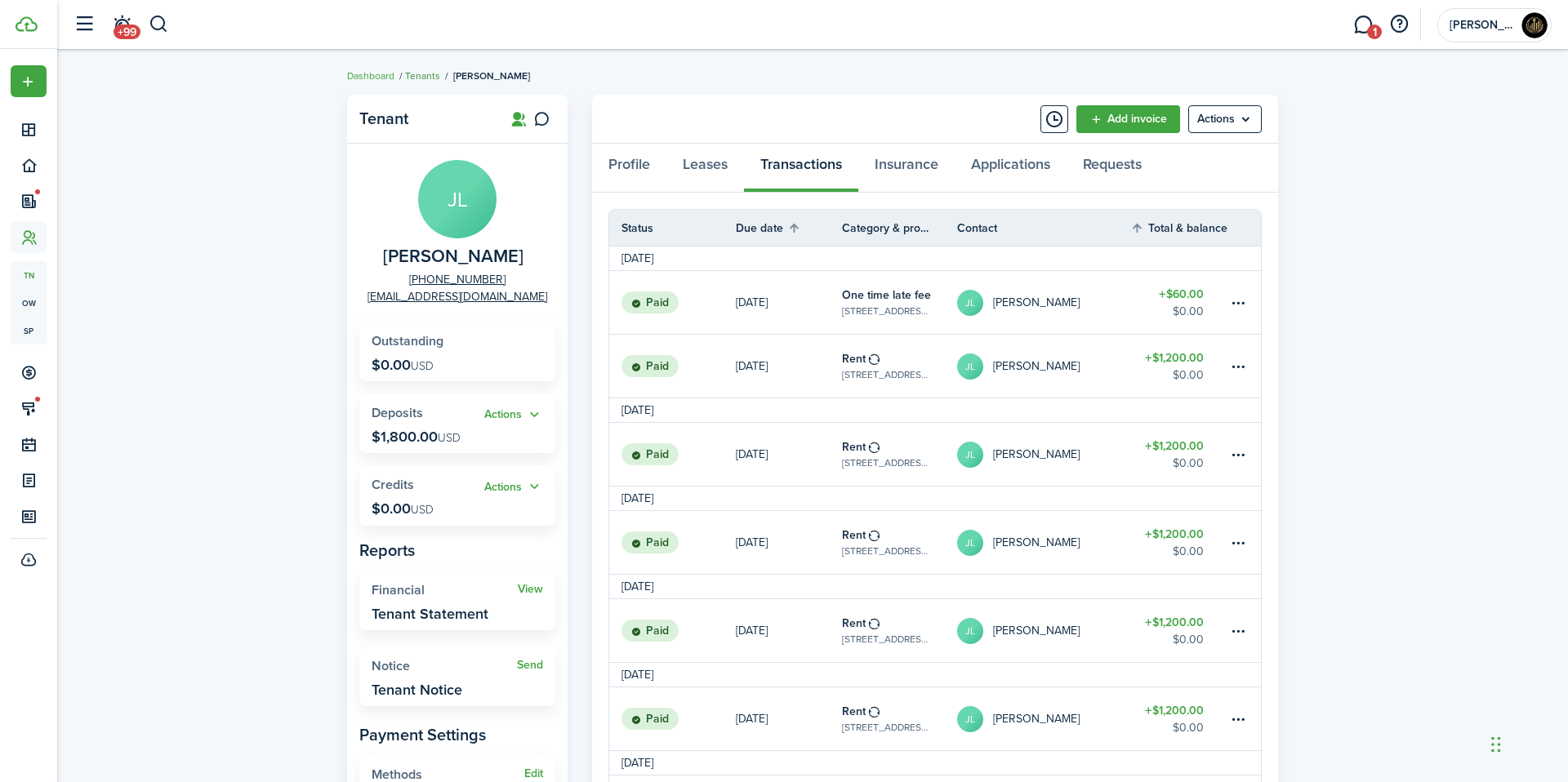
click at [435, 81] on link "Tenants" at bounding box center [423, 76] width 35 height 15
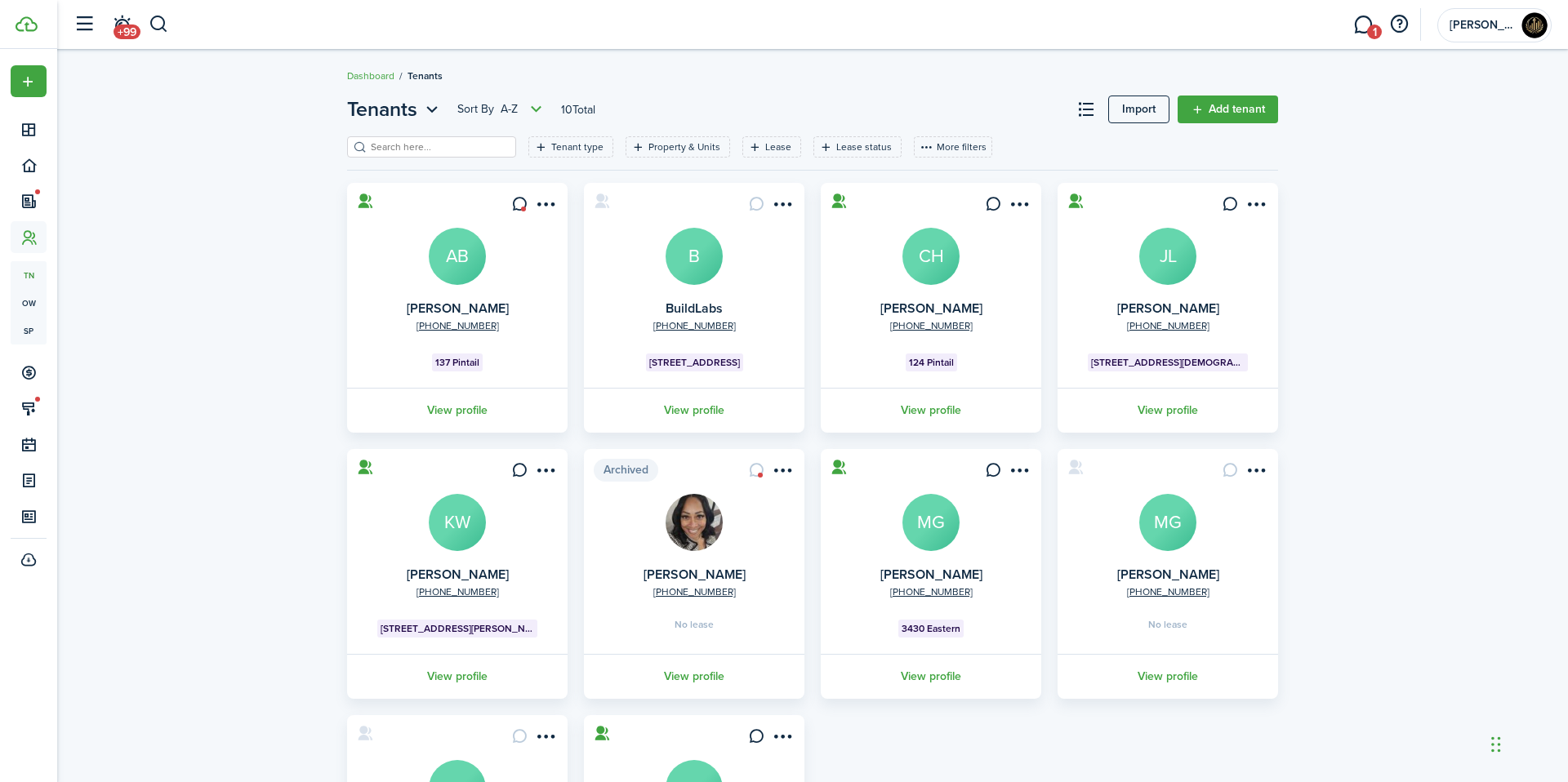
click at [1150, 513] on avatar-text "MG" at bounding box center [1168, 522] width 57 height 57
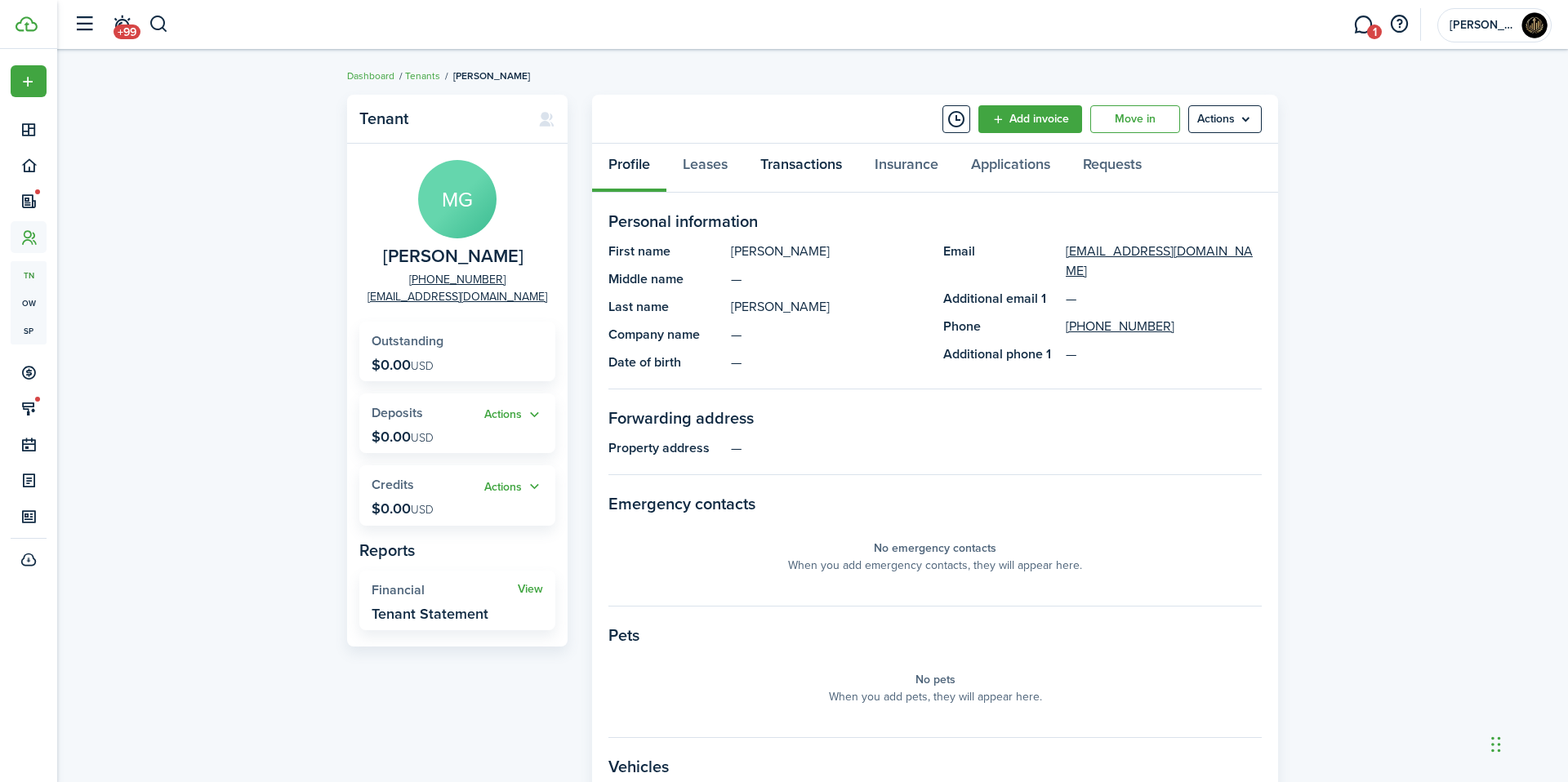
click at [797, 161] on link "Transactions" at bounding box center [801, 168] width 115 height 49
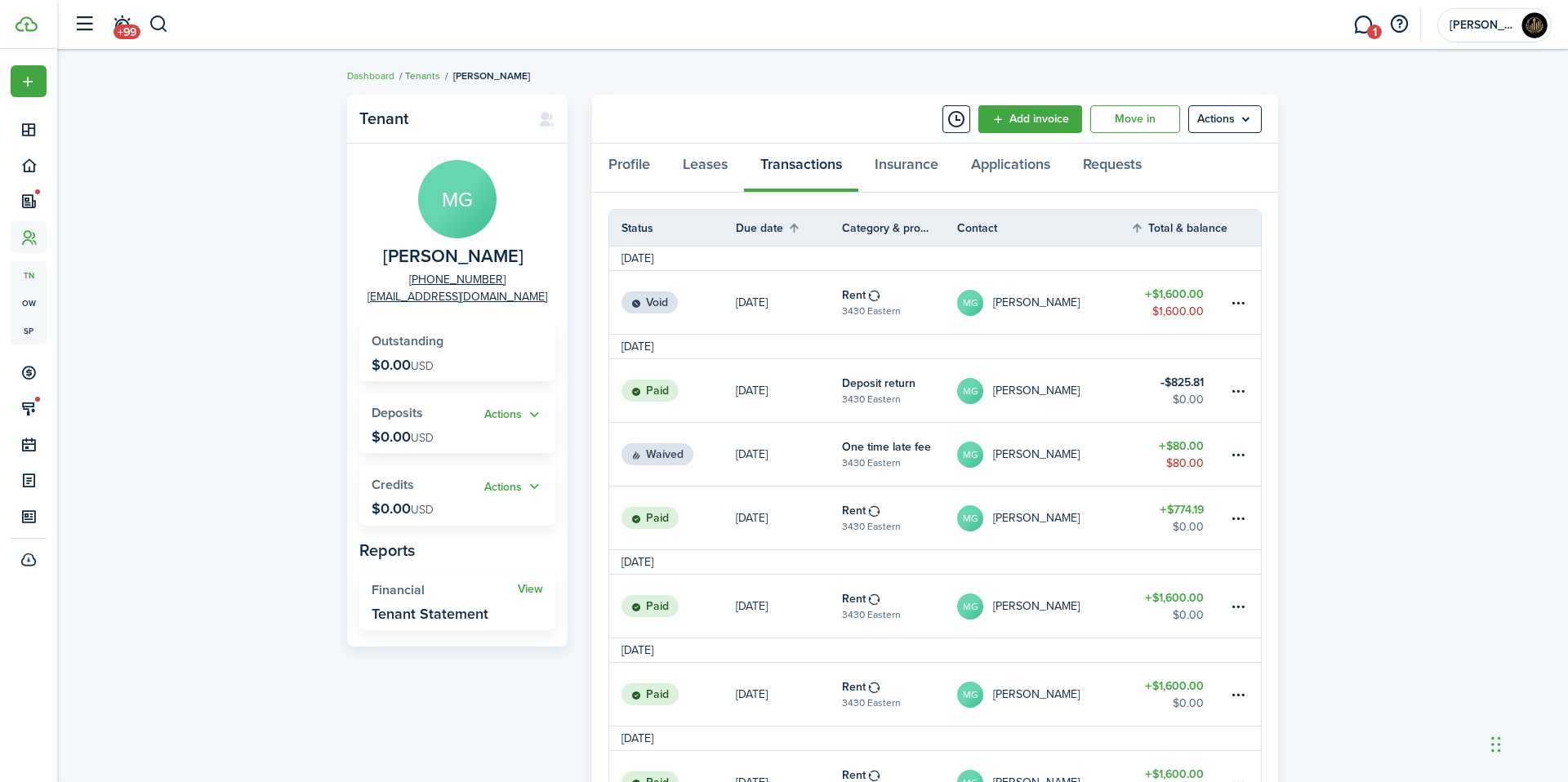
click at [434, 80] on link "Tenants" at bounding box center [423, 76] width 35 height 15
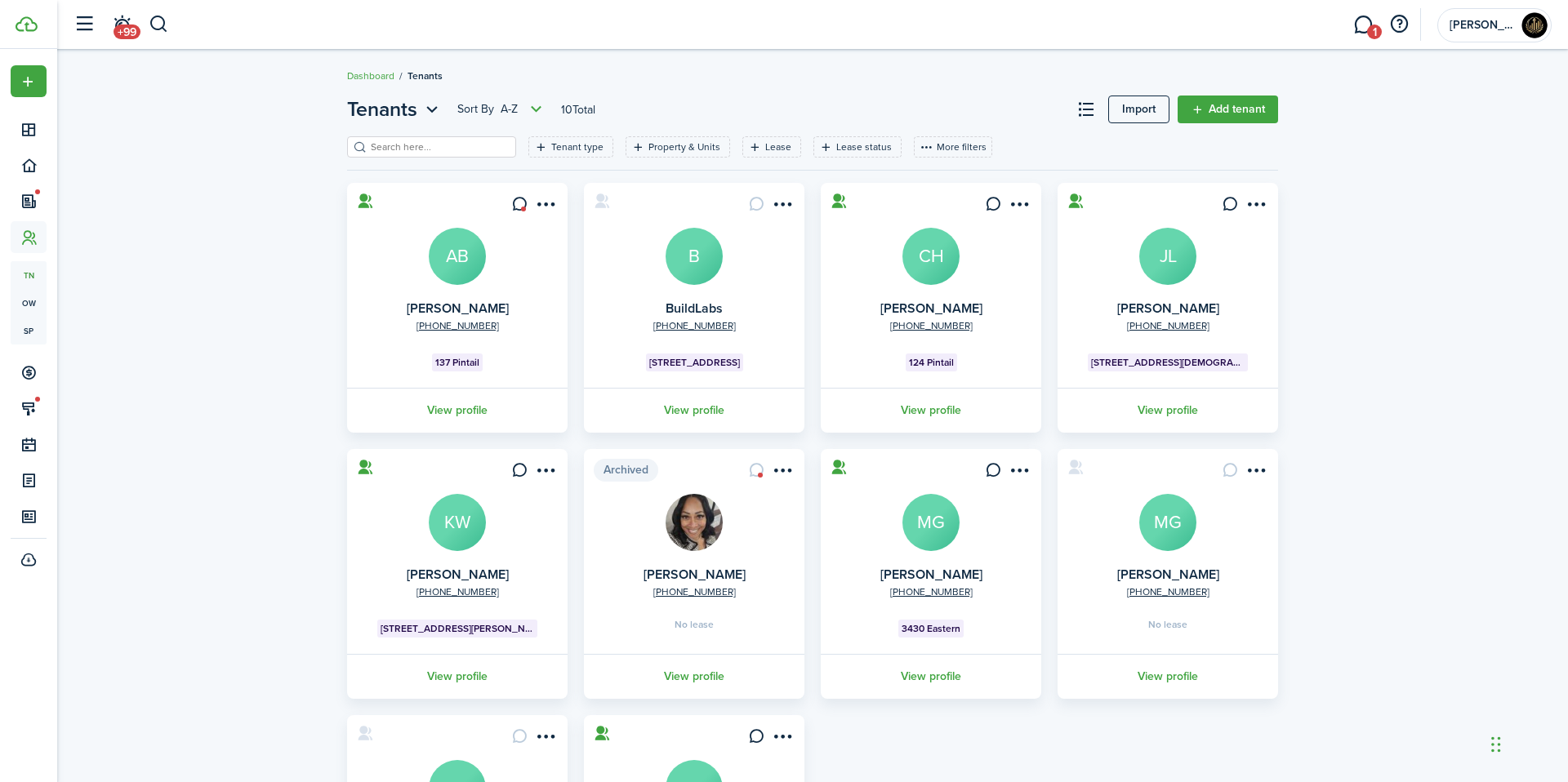
click at [1159, 547] on avatar-text "MG" at bounding box center [1168, 522] width 57 height 57
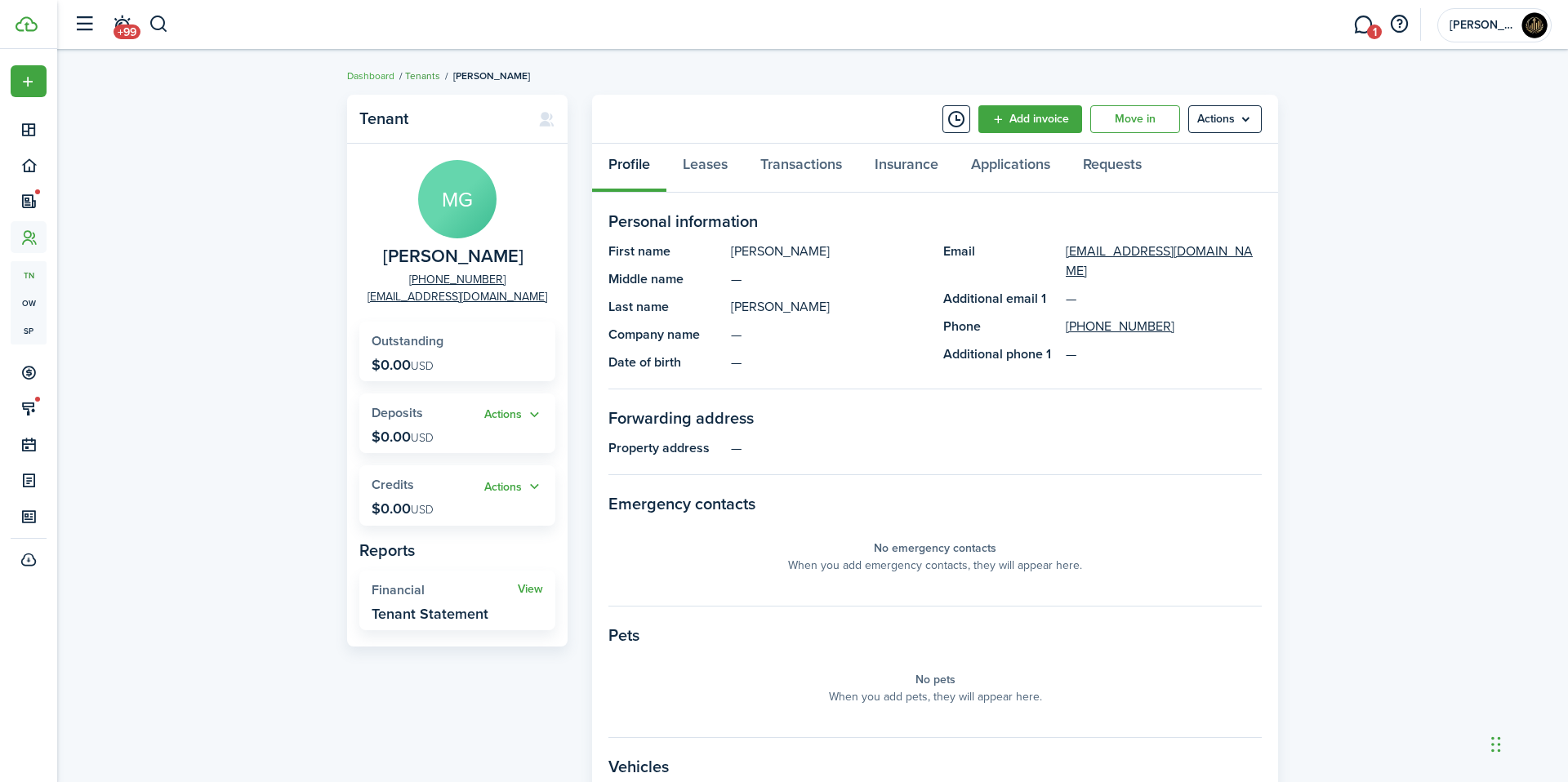
click at [420, 76] on link "Tenants" at bounding box center [423, 76] width 35 height 15
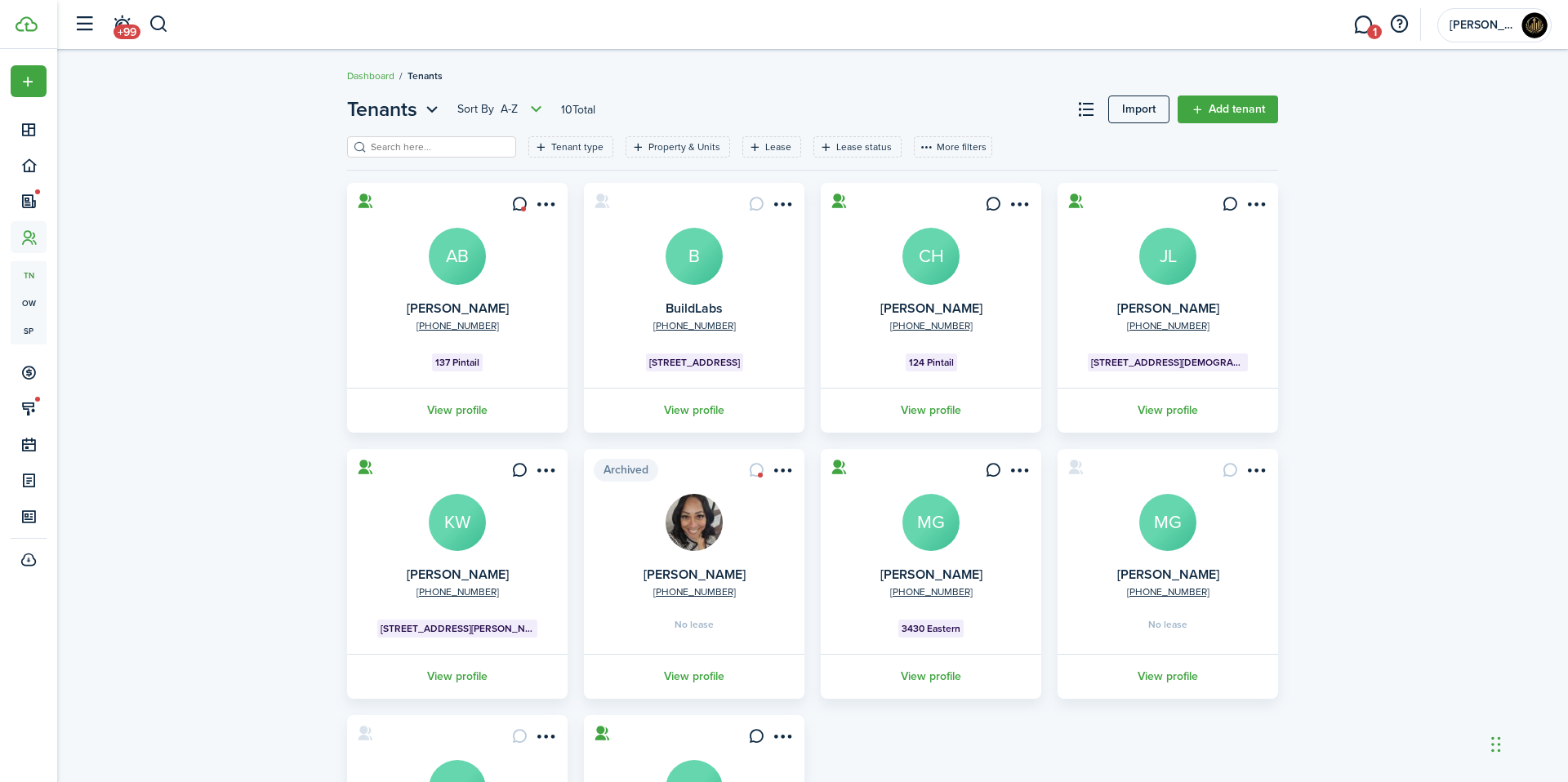
click at [473, 514] on avatar-text "KW" at bounding box center [457, 522] width 57 height 57
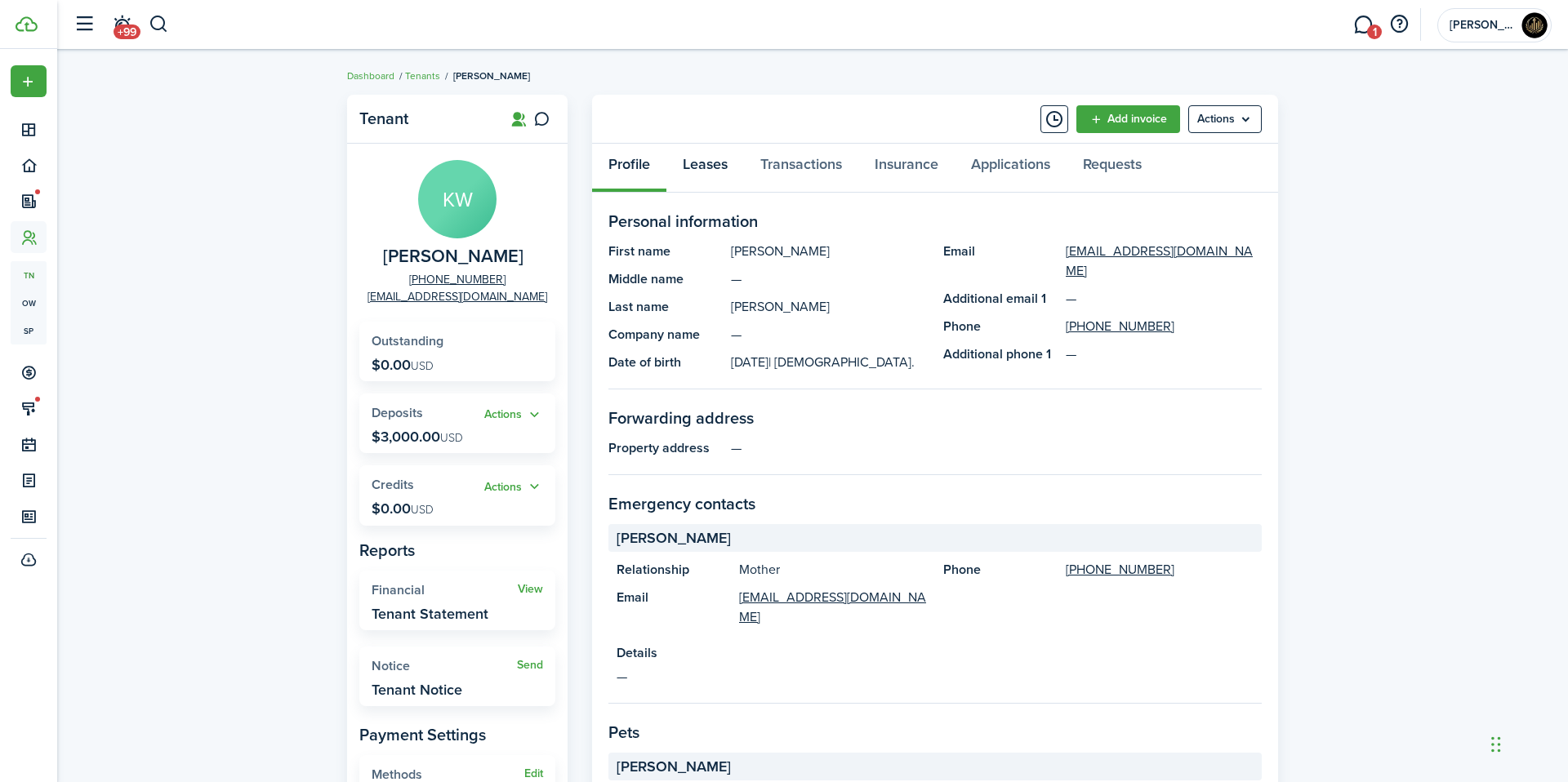
click at [712, 180] on link "Leases" at bounding box center [704, 168] width 77 height 49
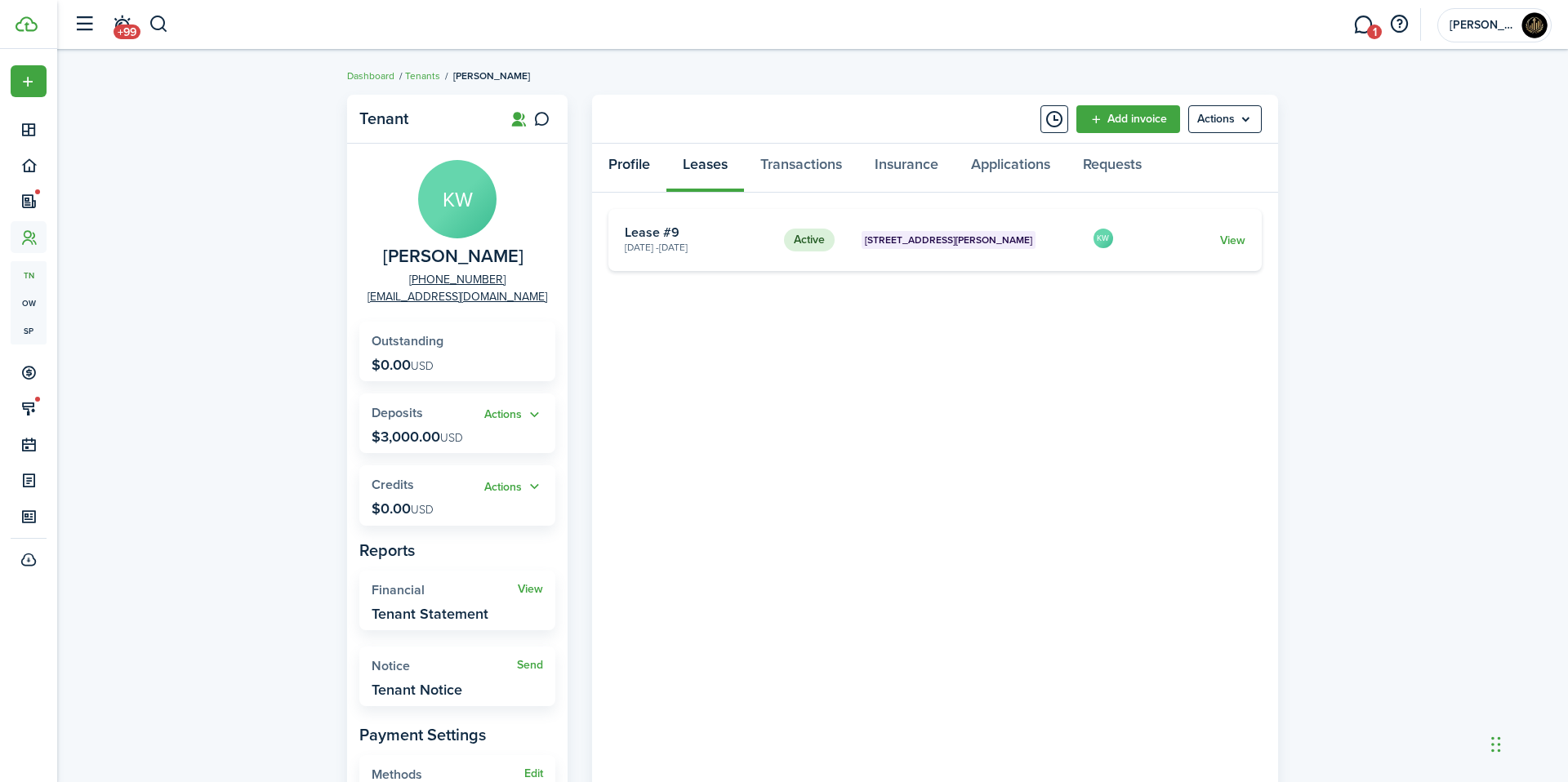
click at [641, 170] on link "Profile" at bounding box center [629, 168] width 74 height 49
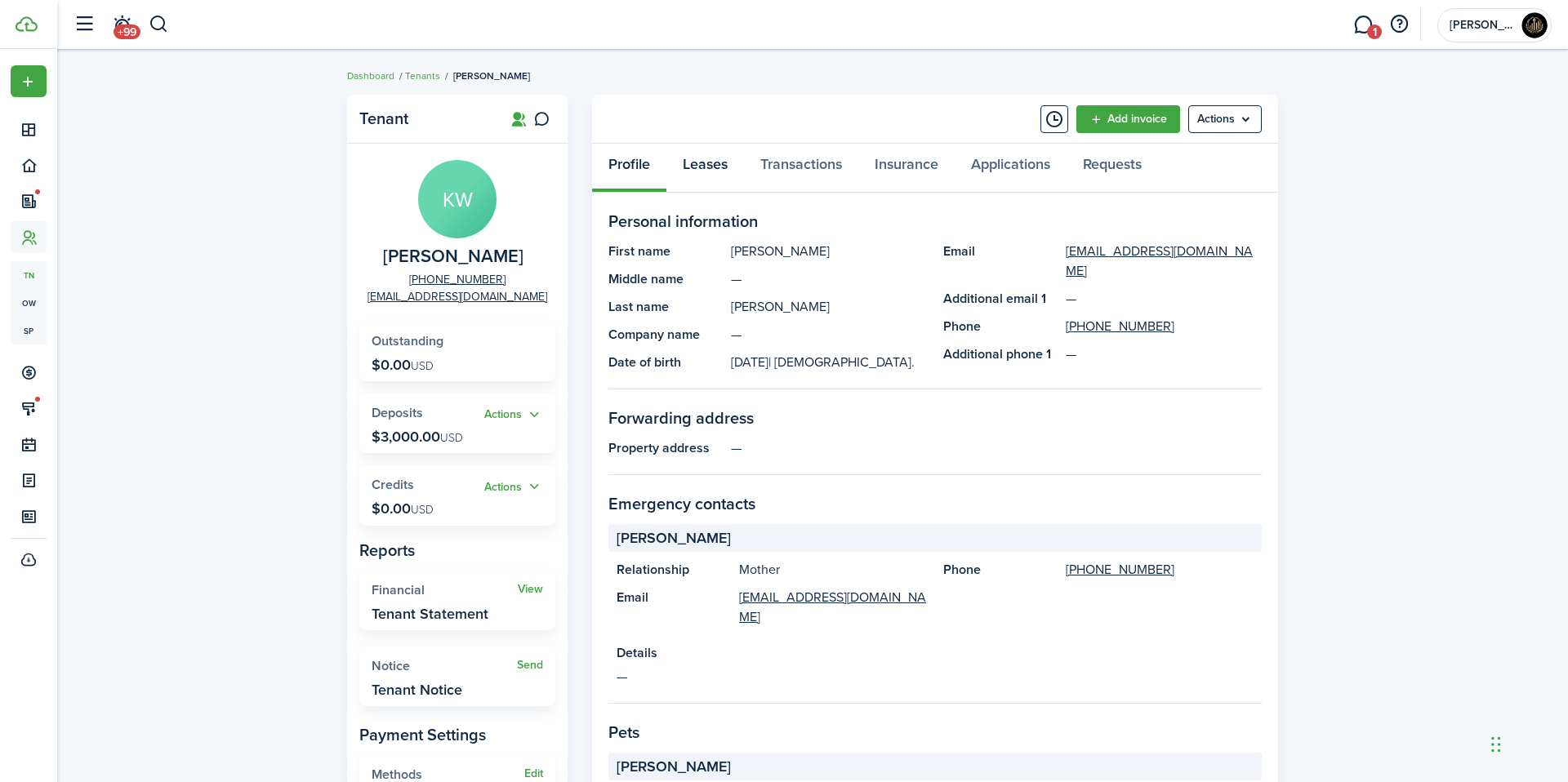
click at [728, 162] on link "Leases" at bounding box center [704, 168] width 77 height 49
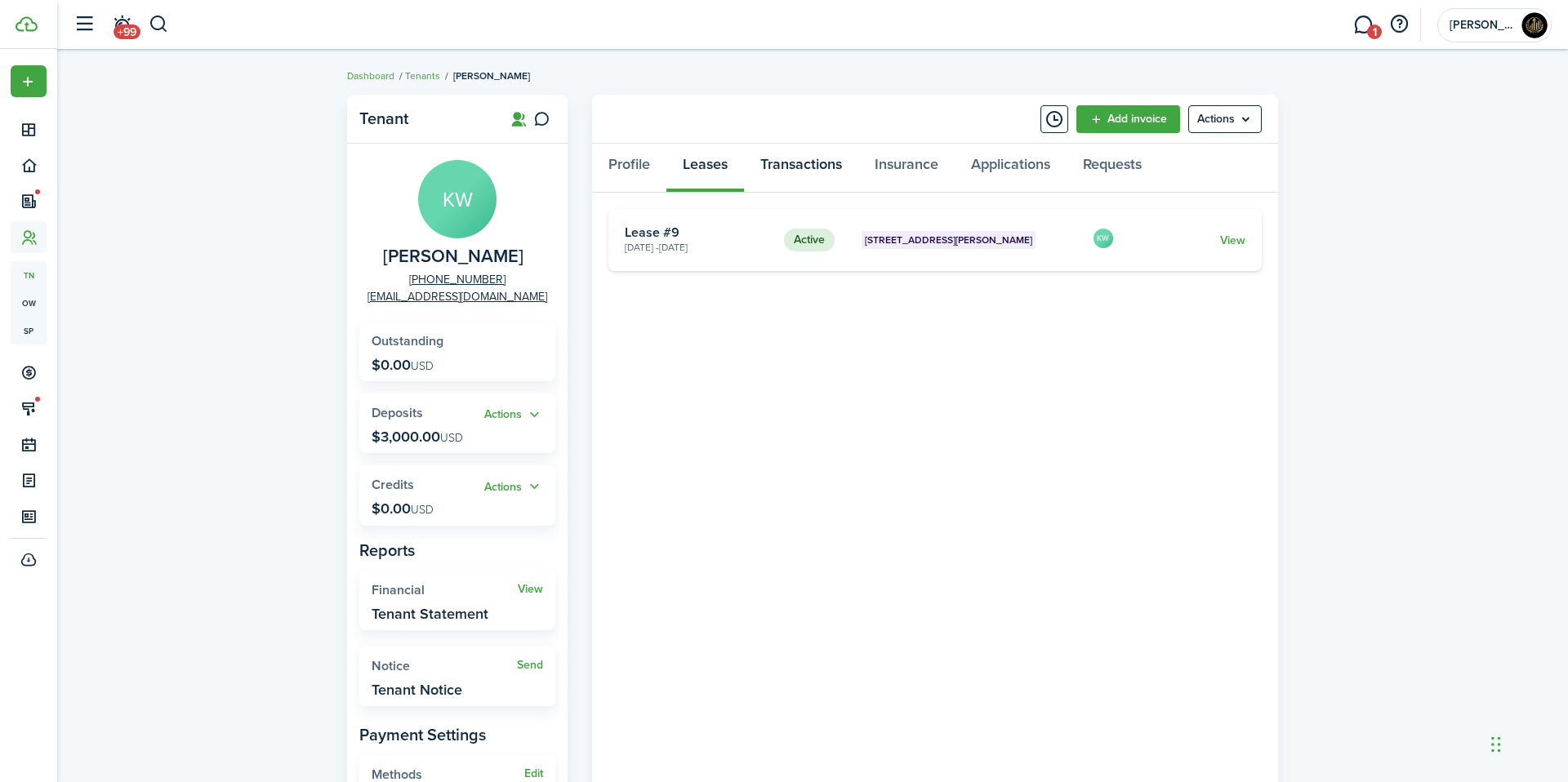
click at [822, 174] on link "Transactions" at bounding box center [801, 168] width 115 height 49
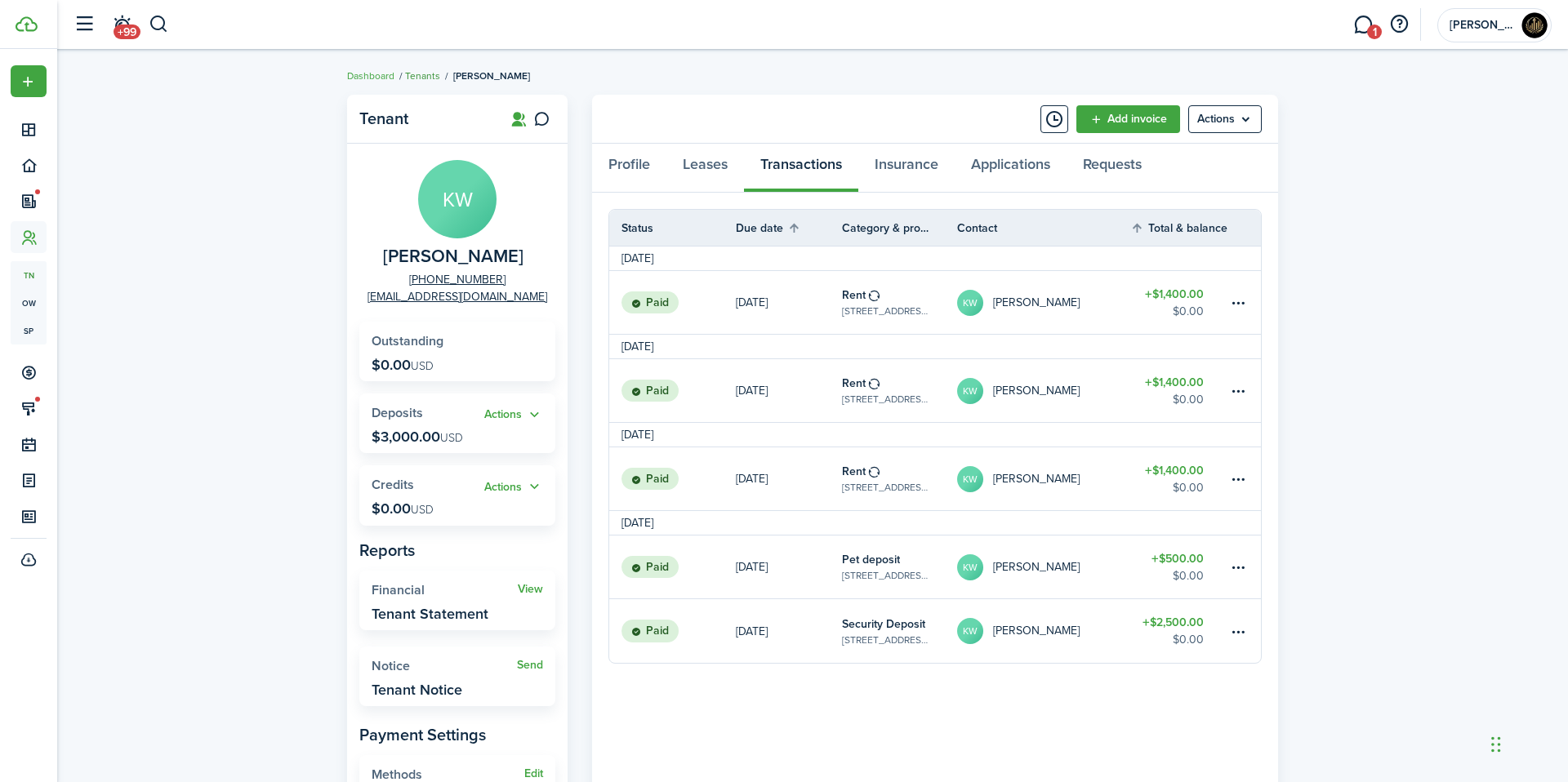
click at [420, 77] on link "Tenants" at bounding box center [423, 76] width 35 height 15
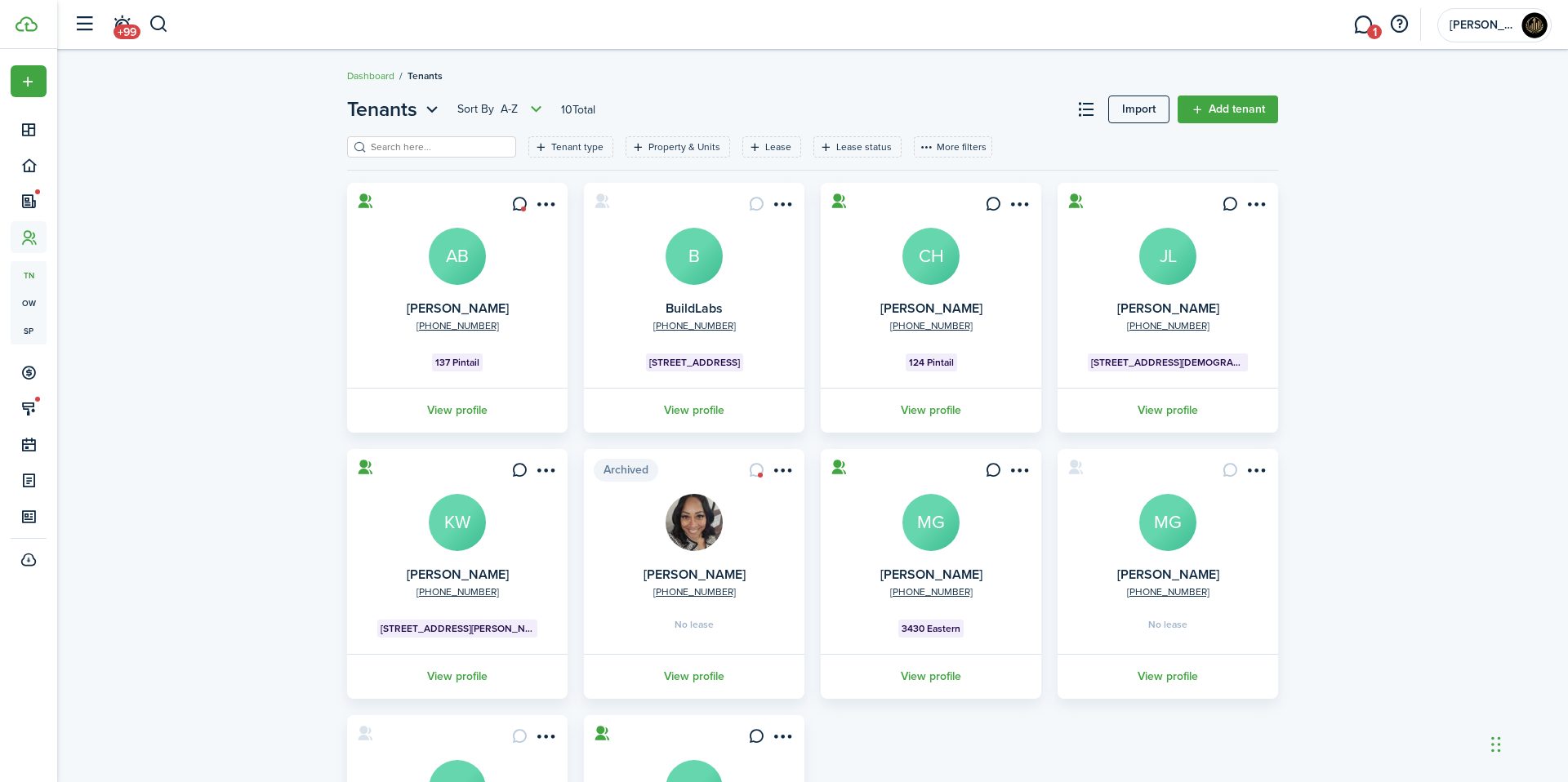
click at [1164, 507] on avatar-text "MG" at bounding box center [1168, 522] width 57 height 57
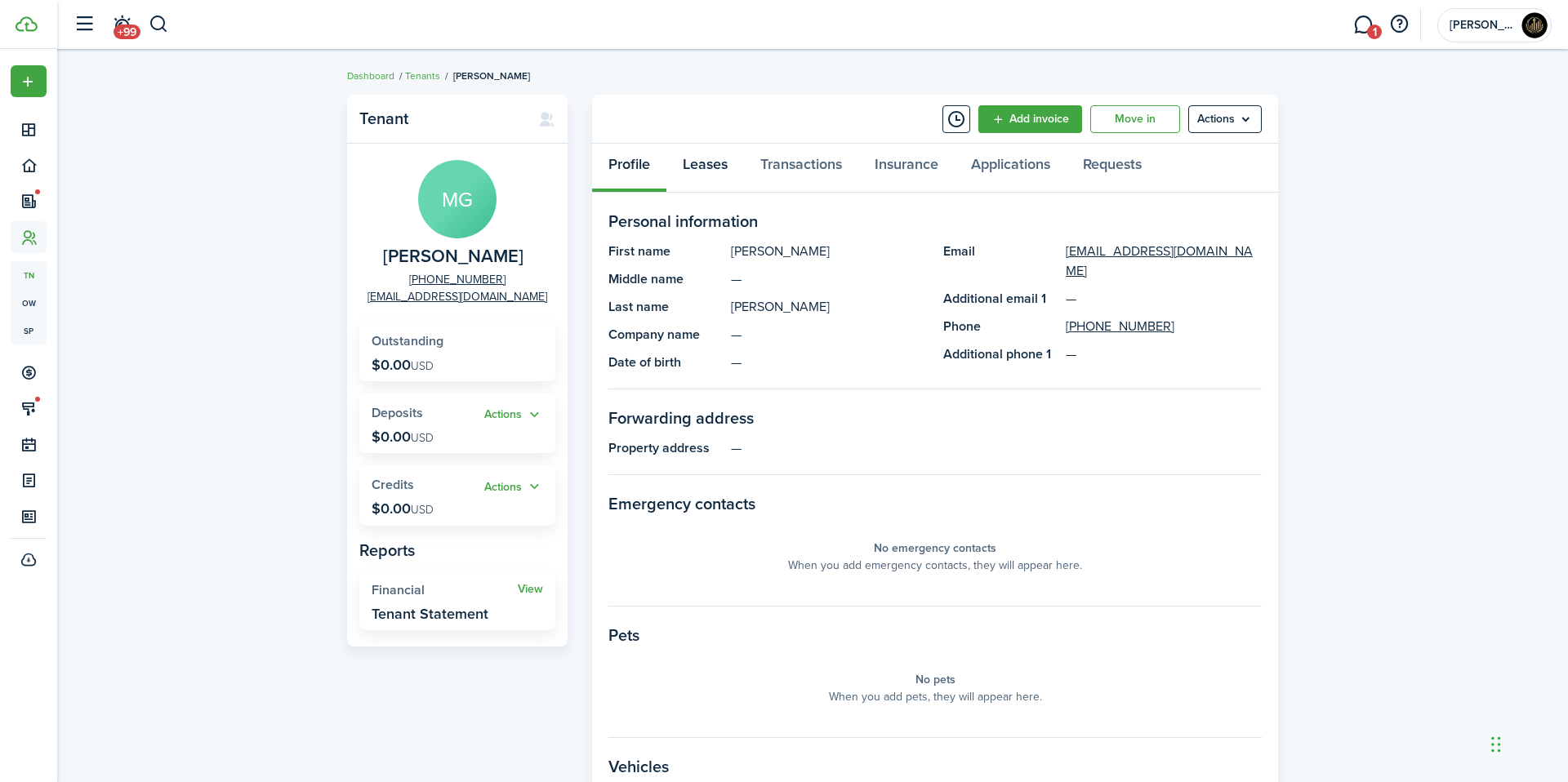
click at [673, 170] on link "Leases" at bounding box center [704, 168] width 77 height 49
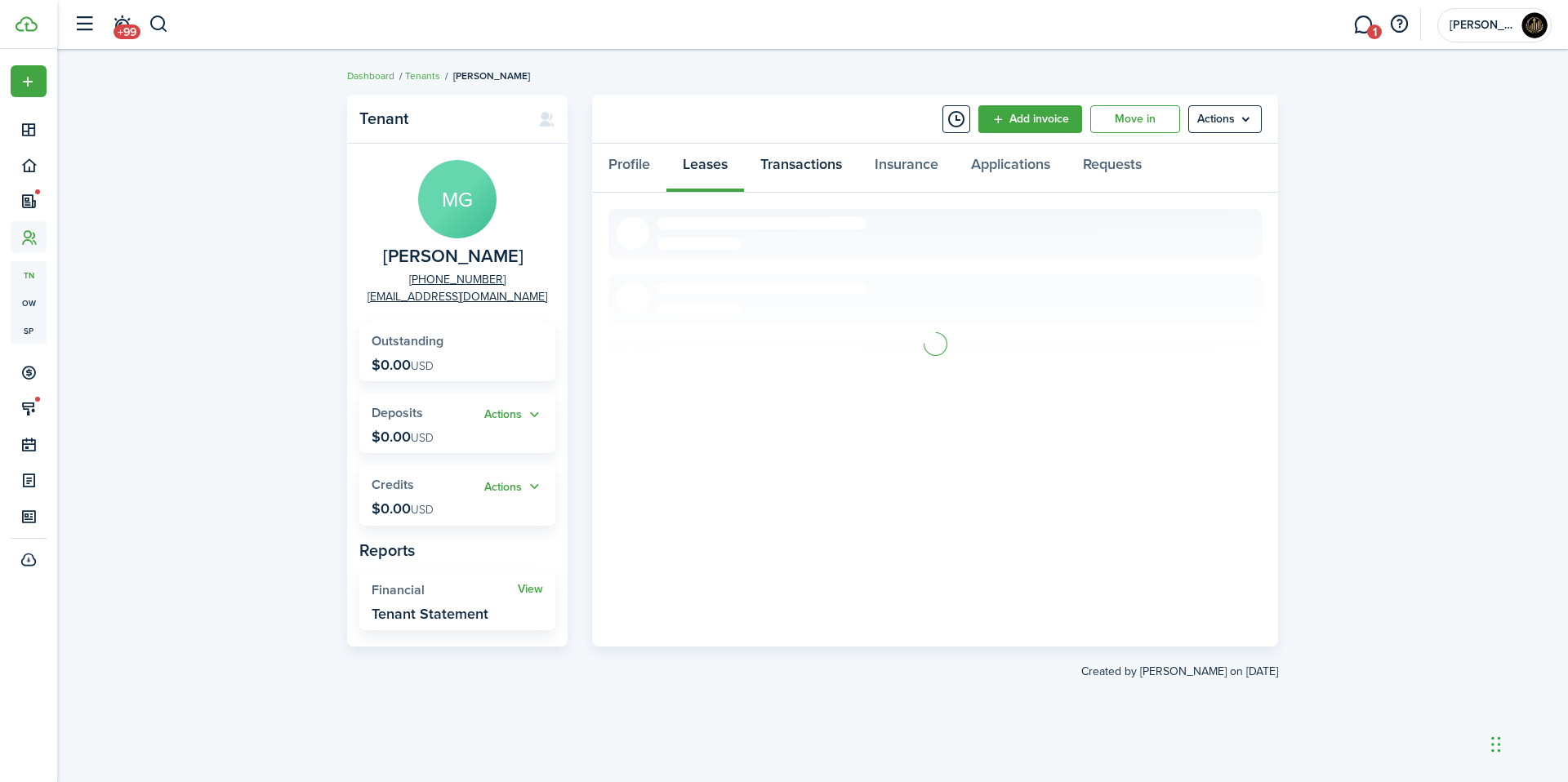
click at [772, 168] on link "Transactions" at bounding box center [801, 168] width 115 height 49
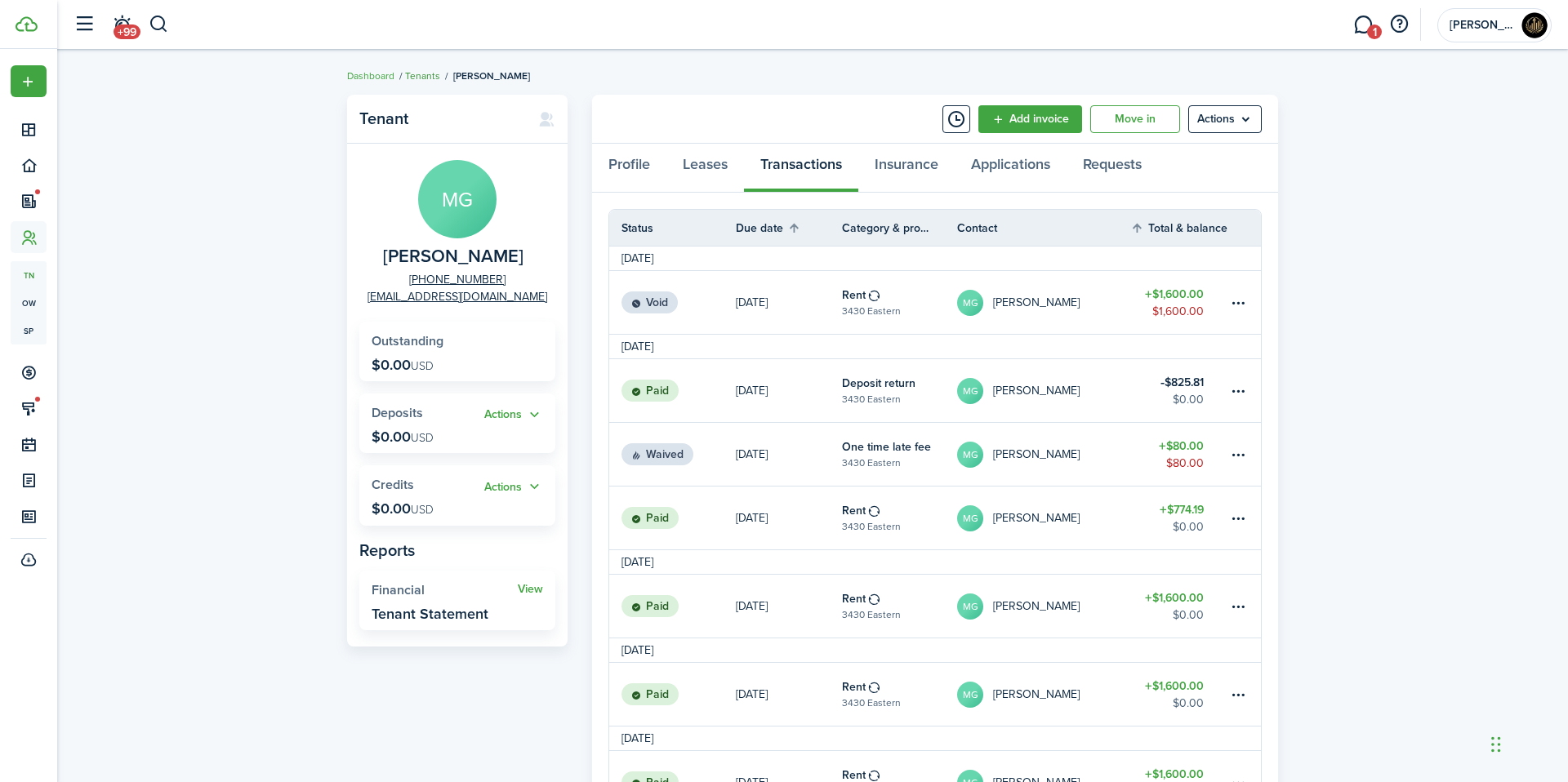
click at [417, 78] on link "Tenants" at bounding box center [423, 76] width 35 height 15
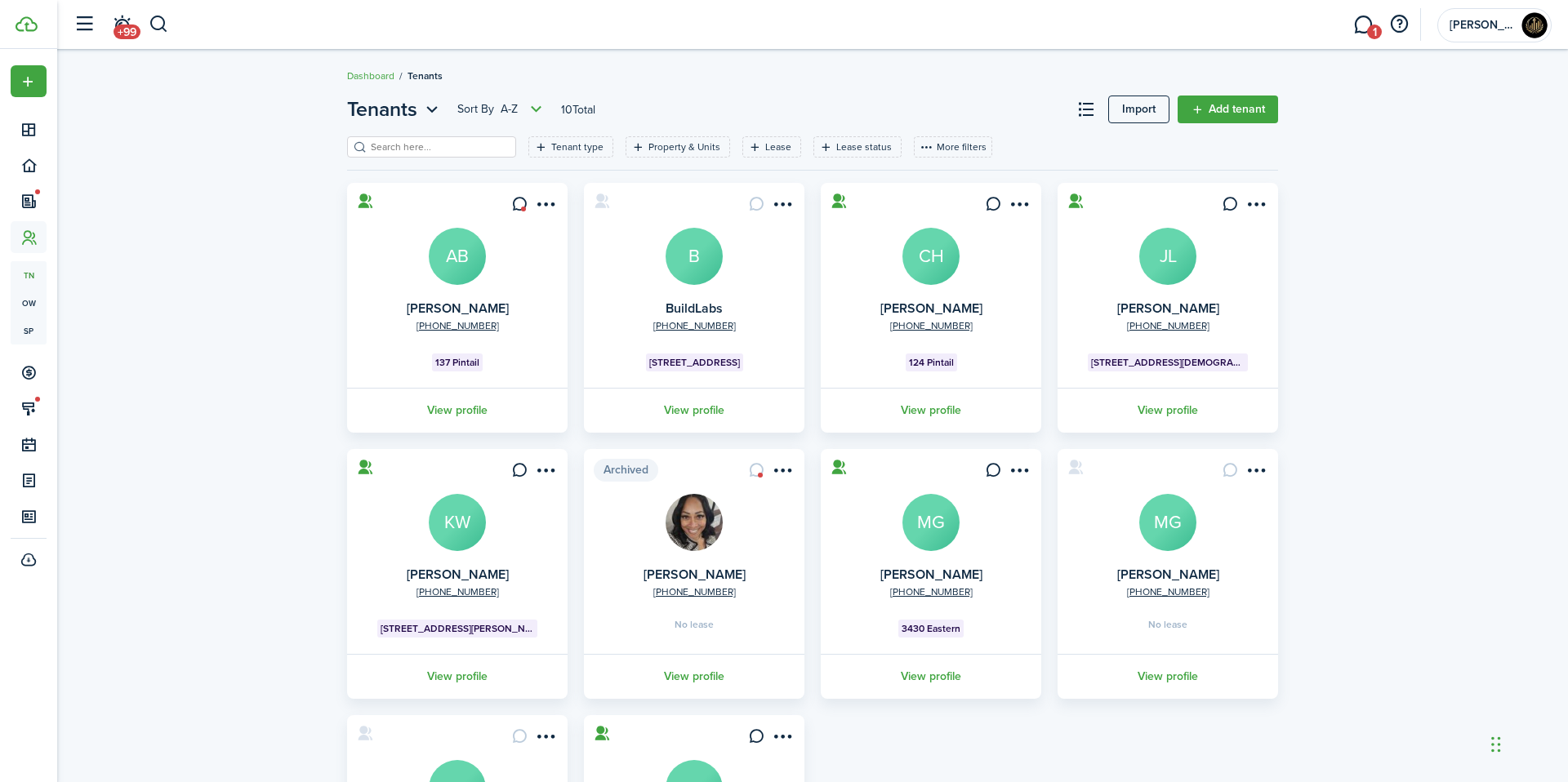
click at [935, 525] on avatar-text "MG" at bounding box center [931, 522] width 57 height 57
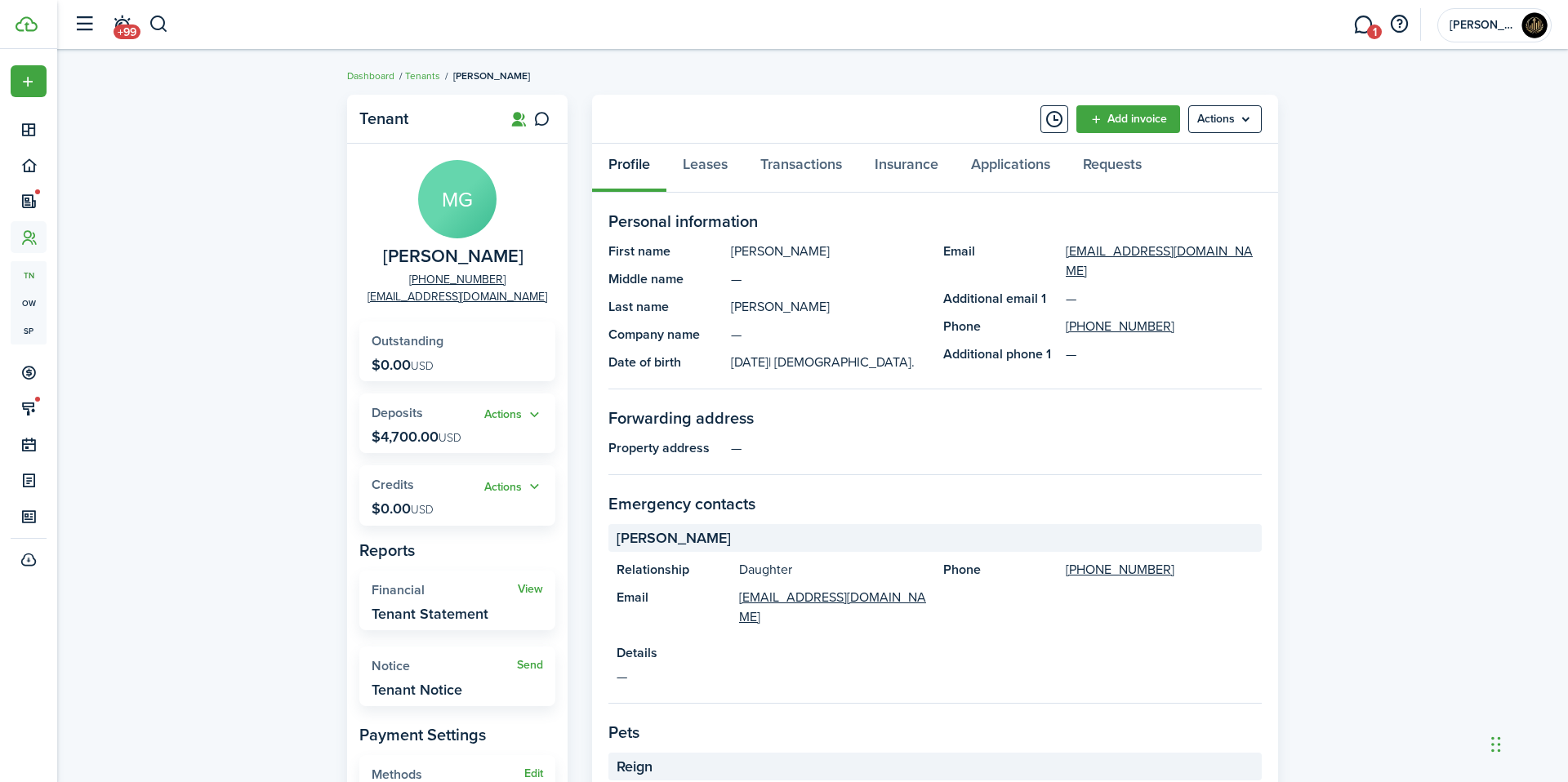
click at [465, 424] on widget-stats "Actions Deposits $4,700.00 USD" at bounding box center [458, 423] width 196 height 60
click at [486, 416] on button "Actions" at bounding box center [513, 415] width 59 height 19
click at [755, 178] on link "Transactions" at bounding box center [801, 168] width 115 height 49
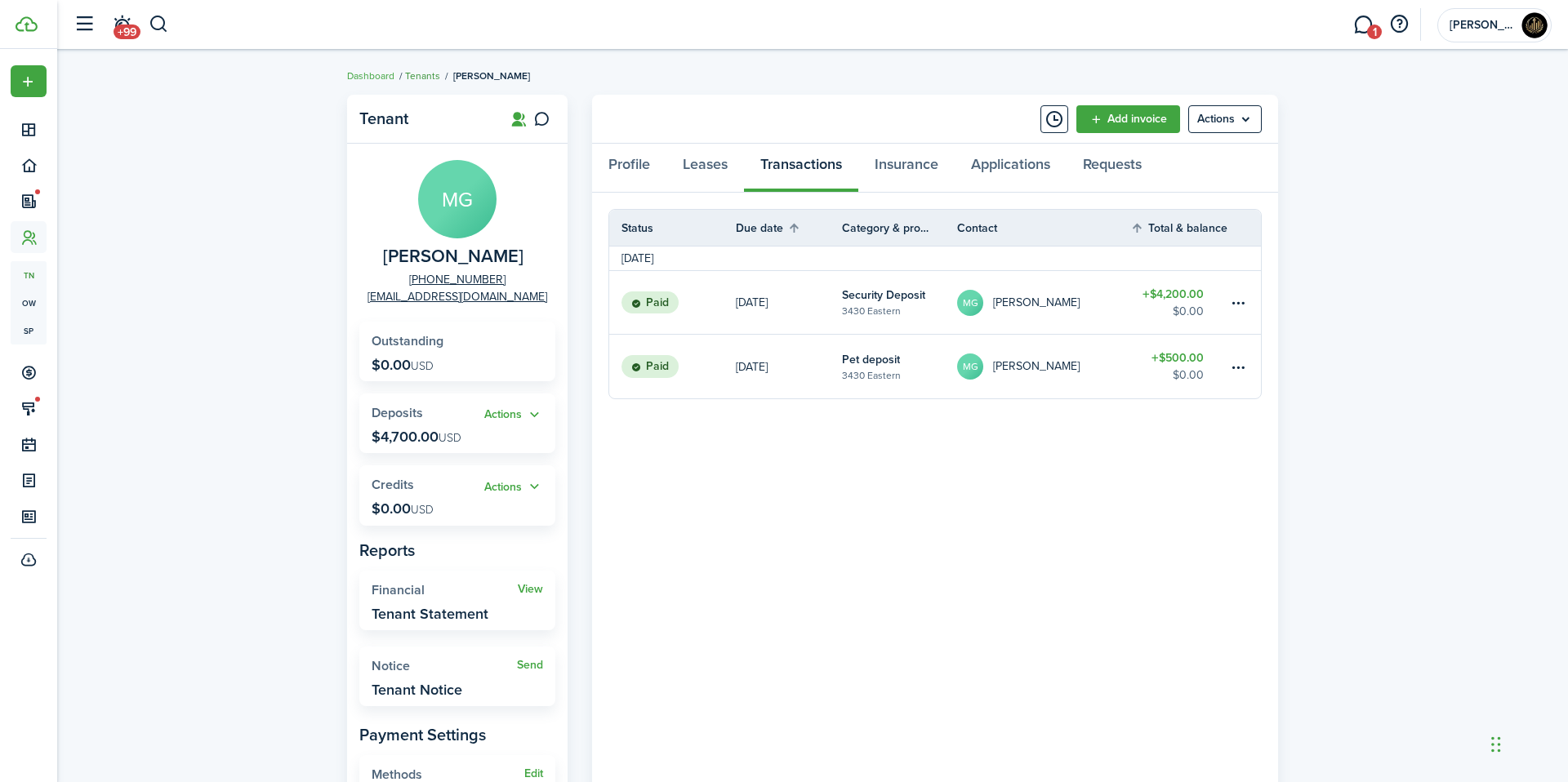
click at [413, 81] on link "Tenants" at bounding box center [423, 76] width 35 height 15
